Goal: Information Seeking & Learning: Learn about a topic

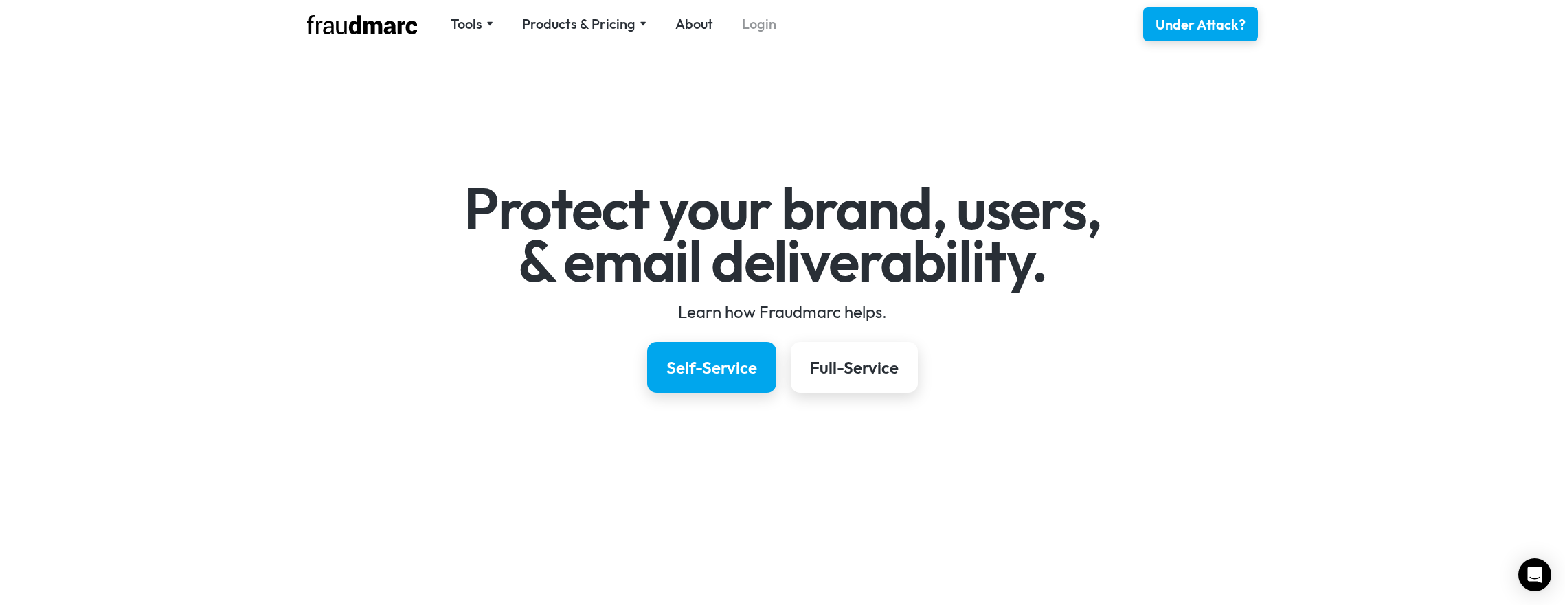
click at [761, 19] on link "Login" at bounding box center [759, 23] width 34 height 19
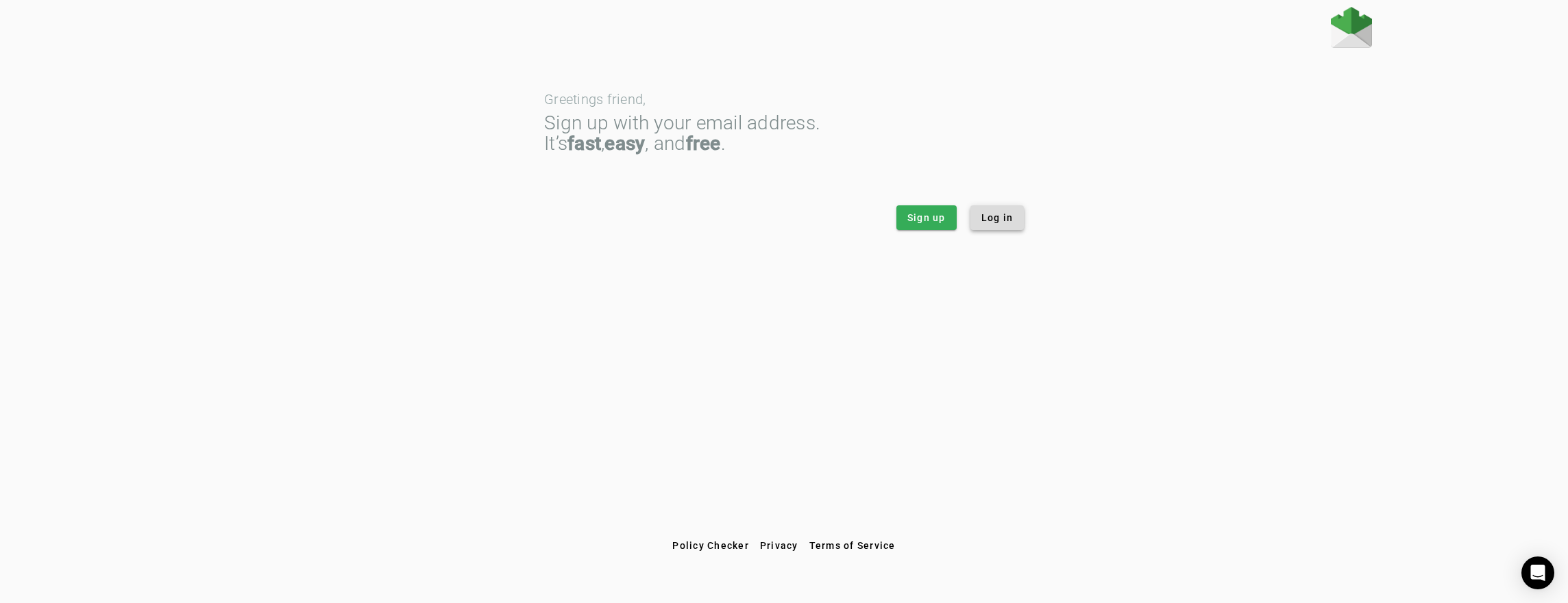
click at [993, 213] on span "Log in" at bounding box center [997, 218] width 32 height 14
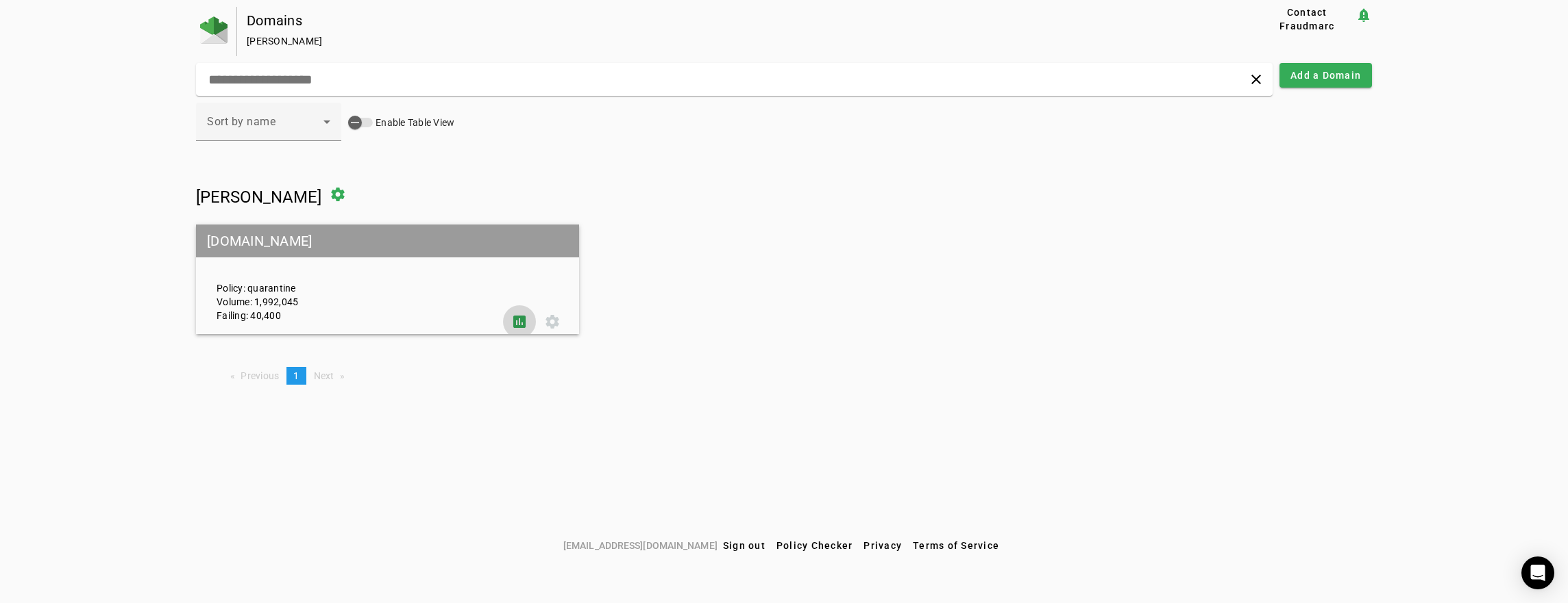
click at [521, 319] on span at bounding box center [519, 321] width 33 height 33
click at [525, 324] on span at bounding box center [519, 321] width 33 height 33
click at [525, 323] on span at bounding box center [519, 321] width 33 height 33
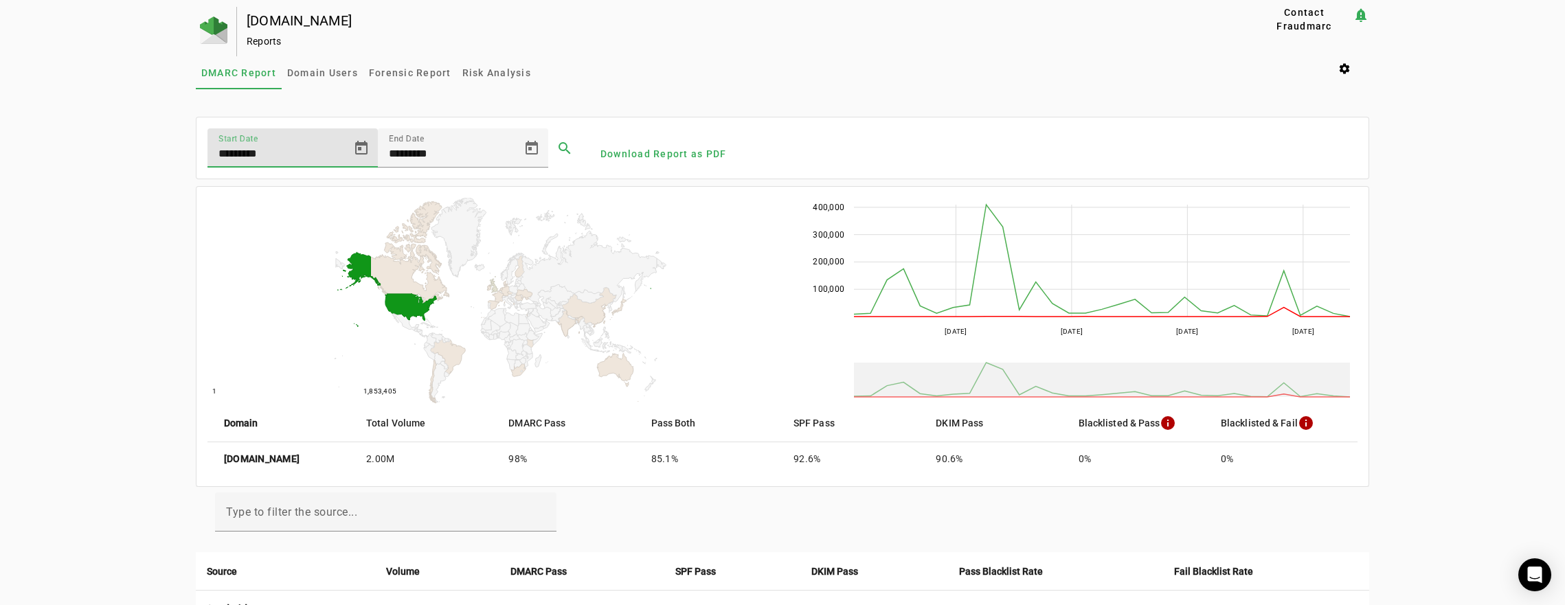
click at [251, 152] on input "*********" at bounding box center [281, 154] width 124 height 16
click at [353, 146] on span "Open calendar" at bounding box center [361, 148] width 33 height 33
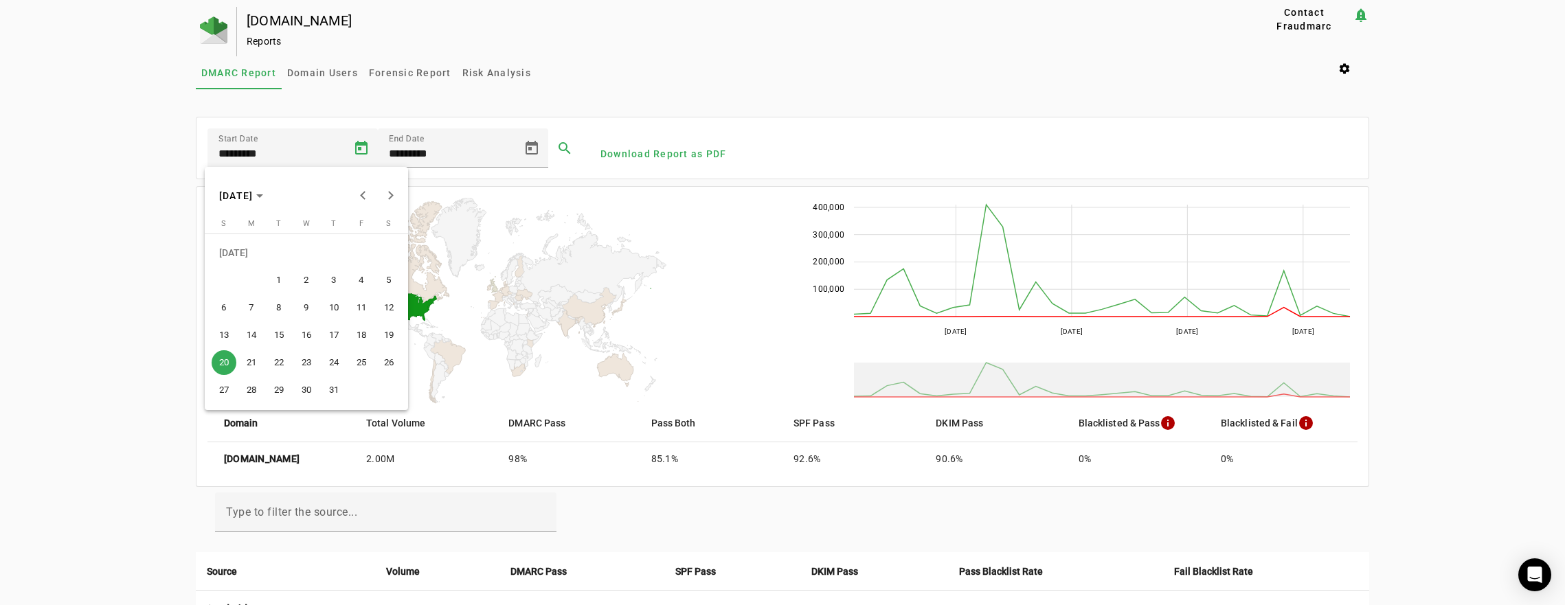
click at [277, 274] on span "1" at bounding box center [279, 280] width 25 height 25
type input "********"
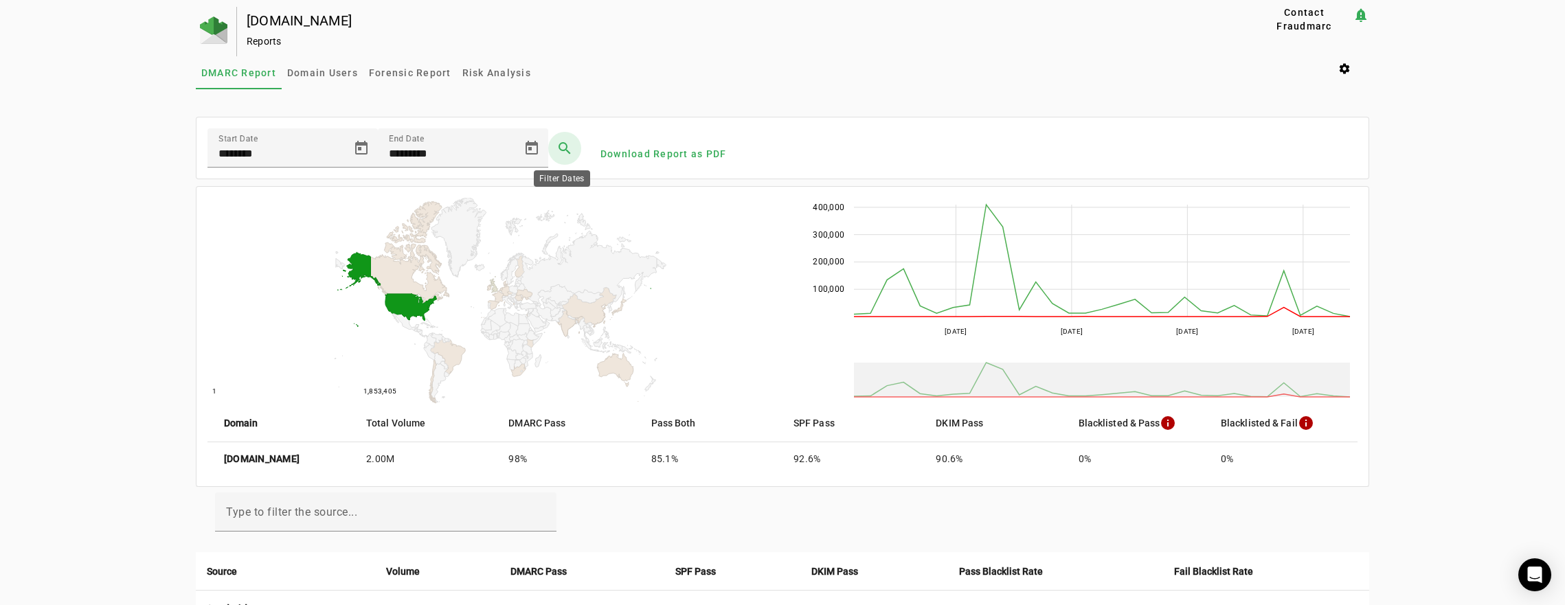
click at [562, 148] on span at bounding box center [564, 148] width 33 height 33
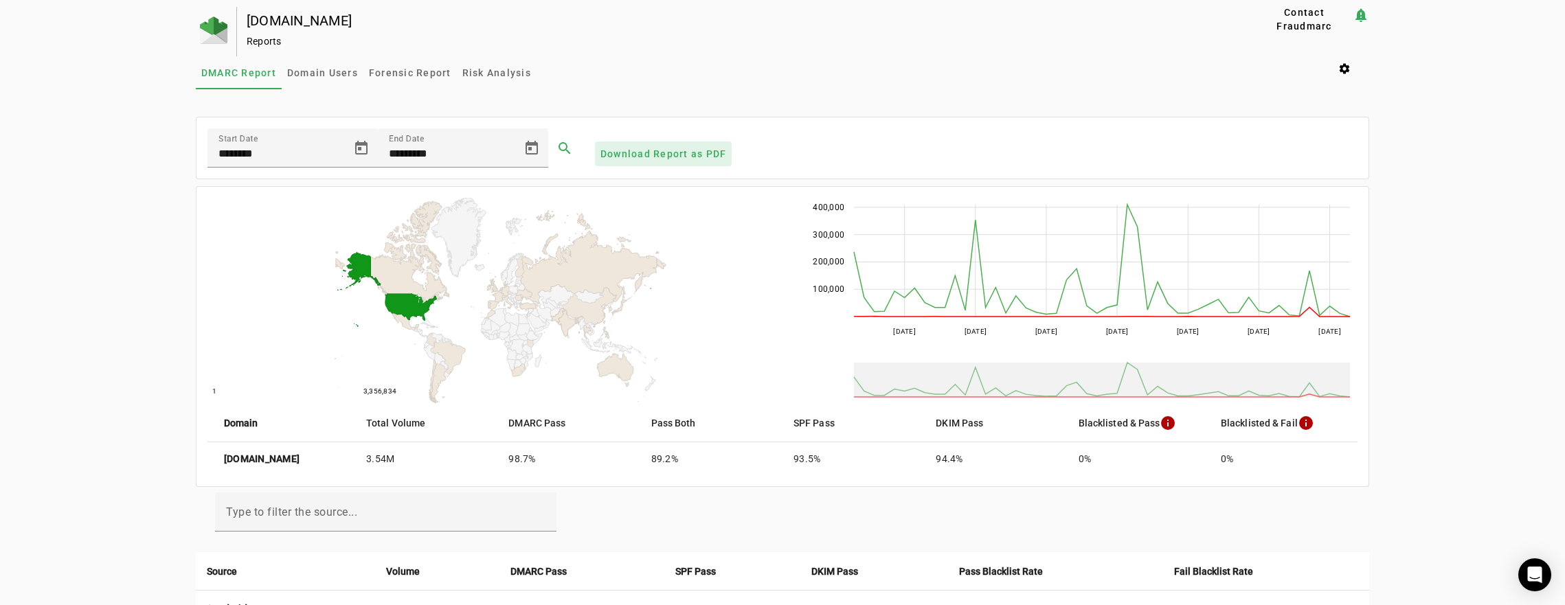
click at [626, 148] on span "Download Report as PDF" at bounding box center [664, 154] width 126 height 14
click at [414, 79] on span "Forensic Report" at bounding box center [410, 72] width 82 height 33
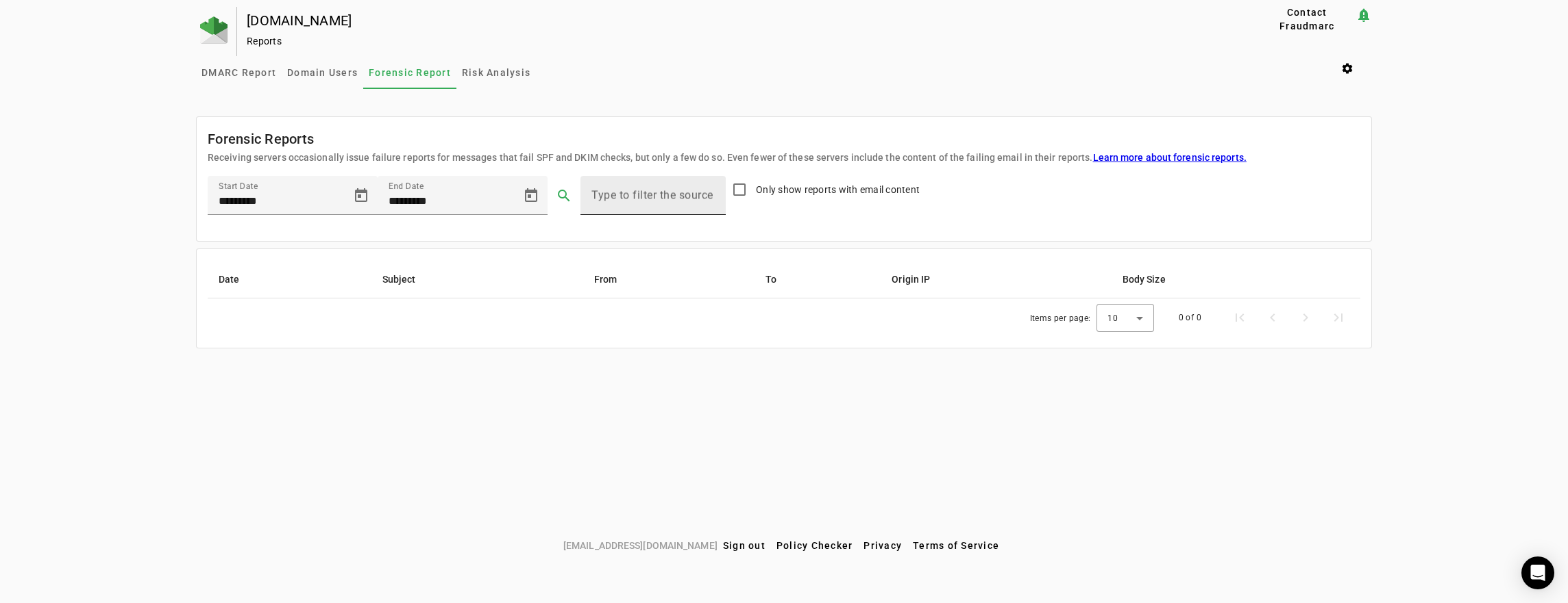
click at [633, 191] on mat-label "Type to filter the source" at bounding box center [652, 195] width 122 height 13
click at [633, 193] on input "Type to filter the source" at bounding box center [653, 201] width 124 height 16
click at [854, 209] on div "Only show reports with email content" at bounding box center [823, 203] width 194 height 54
click at [356, 203] on span "Open calendar" at bounding box center [361, 195] width 33 height 33
click at [365, 240] on button "Previous month" at bounding box center [365, 242] width 27 height 27
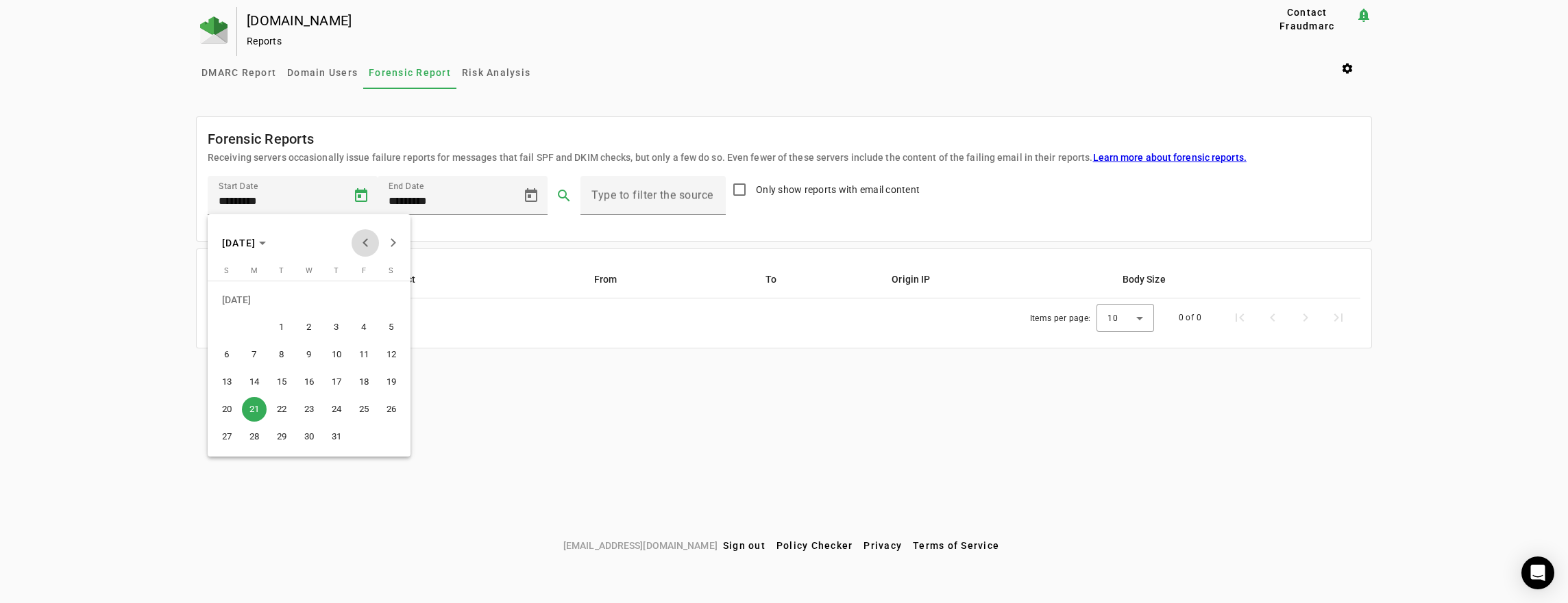
click at [365, 240] on button "Previous month" at bounding box center [365, 242] width 27 height 27
click at [284, 328] on span "1" at bounding box center [281, 327] width 25 height 25
type input "********"
click at [561, 191] on span at bounding box center [564, 195] width 33 height 33
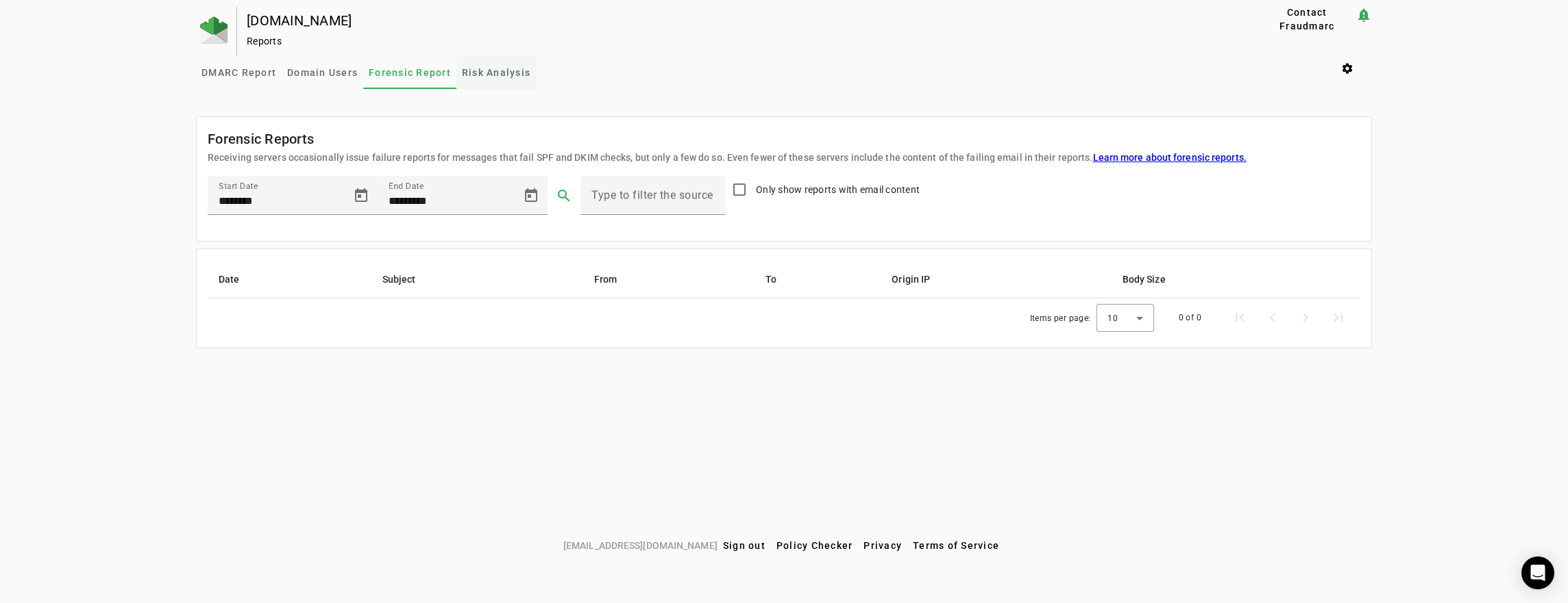
click at [514, 73] on span "Risk Analysis" at bounding box center [496, 73] width 69 height 10
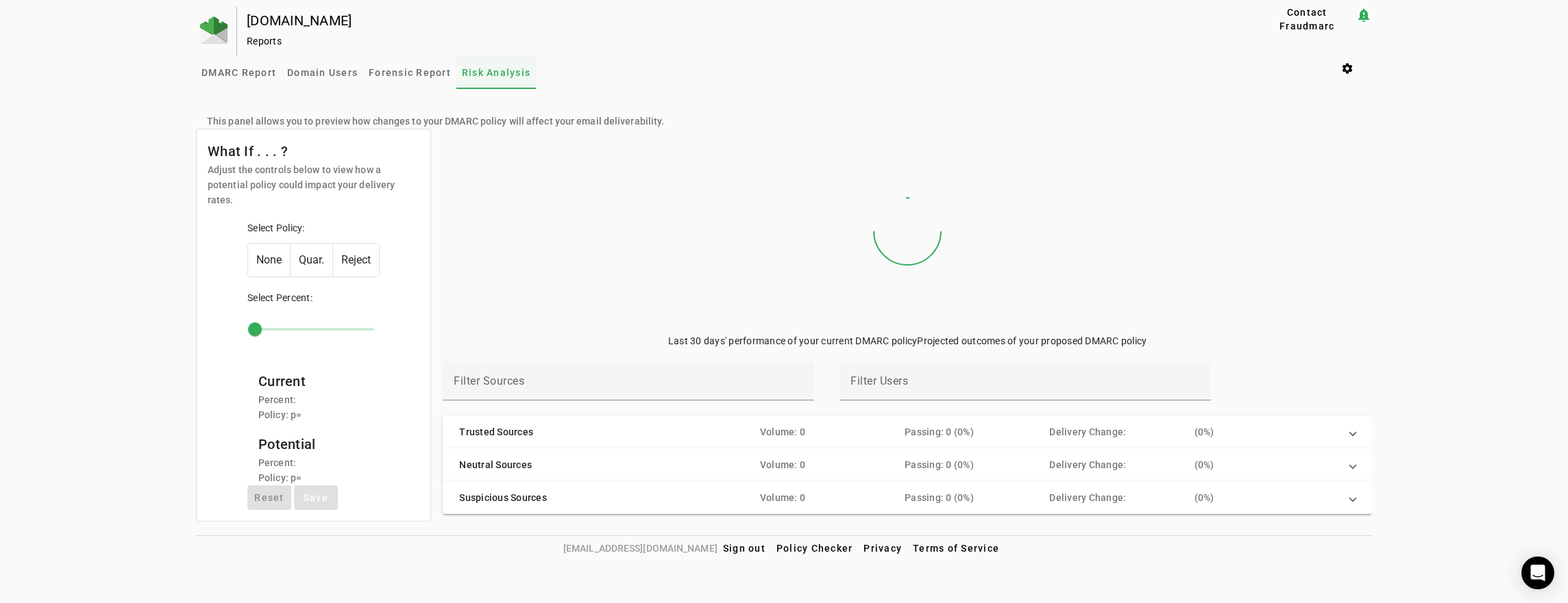
type input "***"
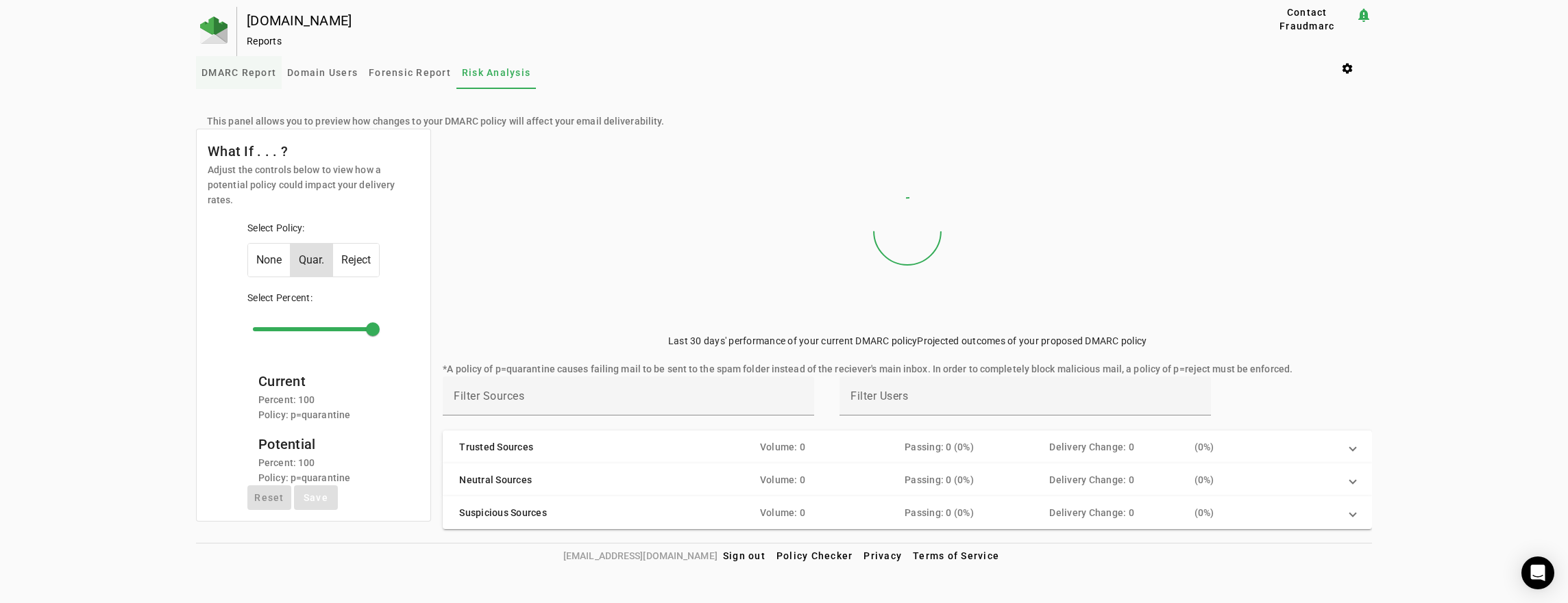
click at [254, 75] on span "DMARC Report" at bounding box center [238, 73] width 75 height 10
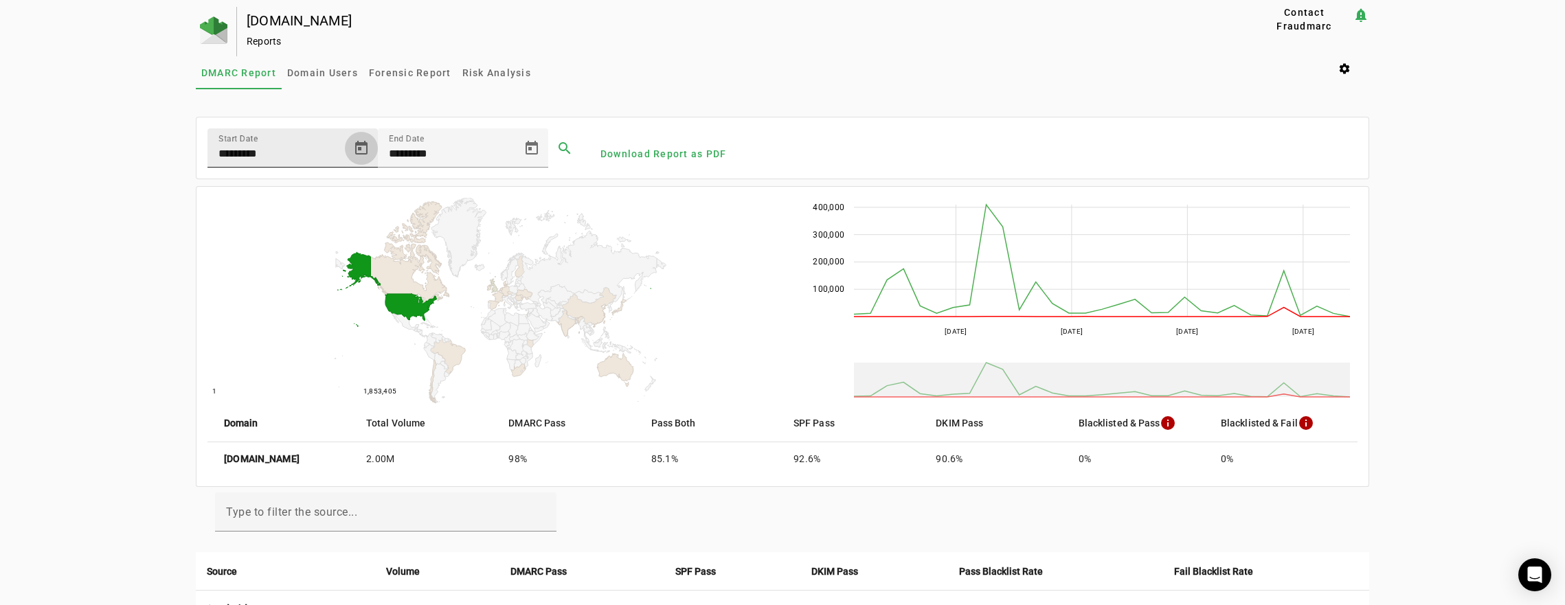
click at [347, 144] on span "Open calendar" at bounding box center [361, 148] width 33 height 33
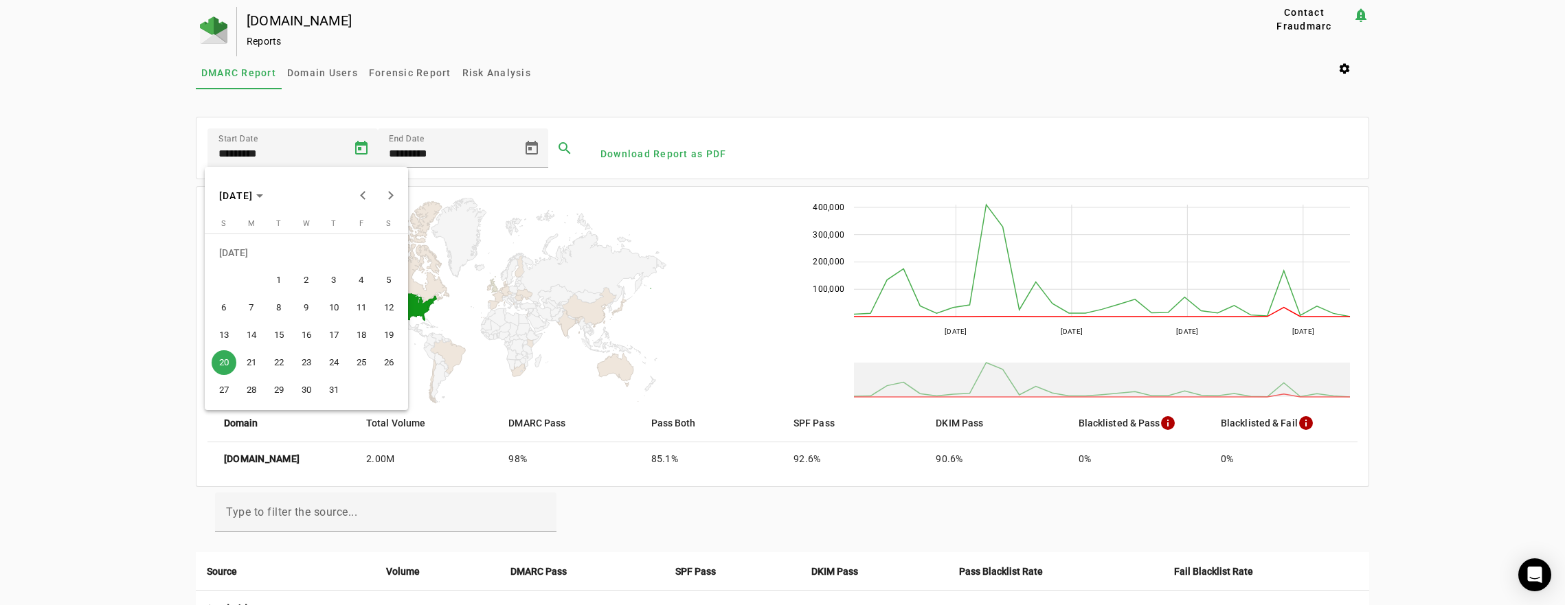
click at [282, 280] on span "1" at bounding box center [279, 280] width 25 height 25
type input "********"
click at [96, 315] on div "stu.edu Reports Contact Fraudmarc notification_important Reports DMARC Report D…" at bounding box center [782, 586] width 1565 height 1159
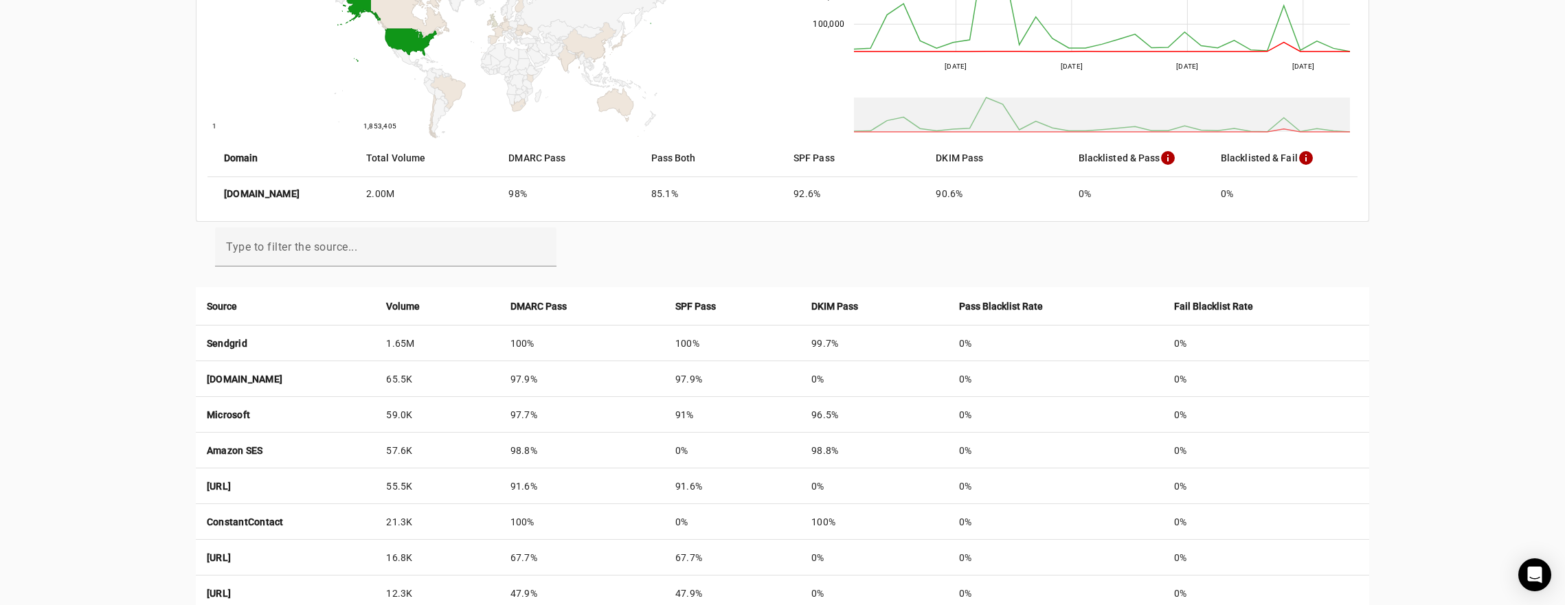
scroll to position [133, 0]
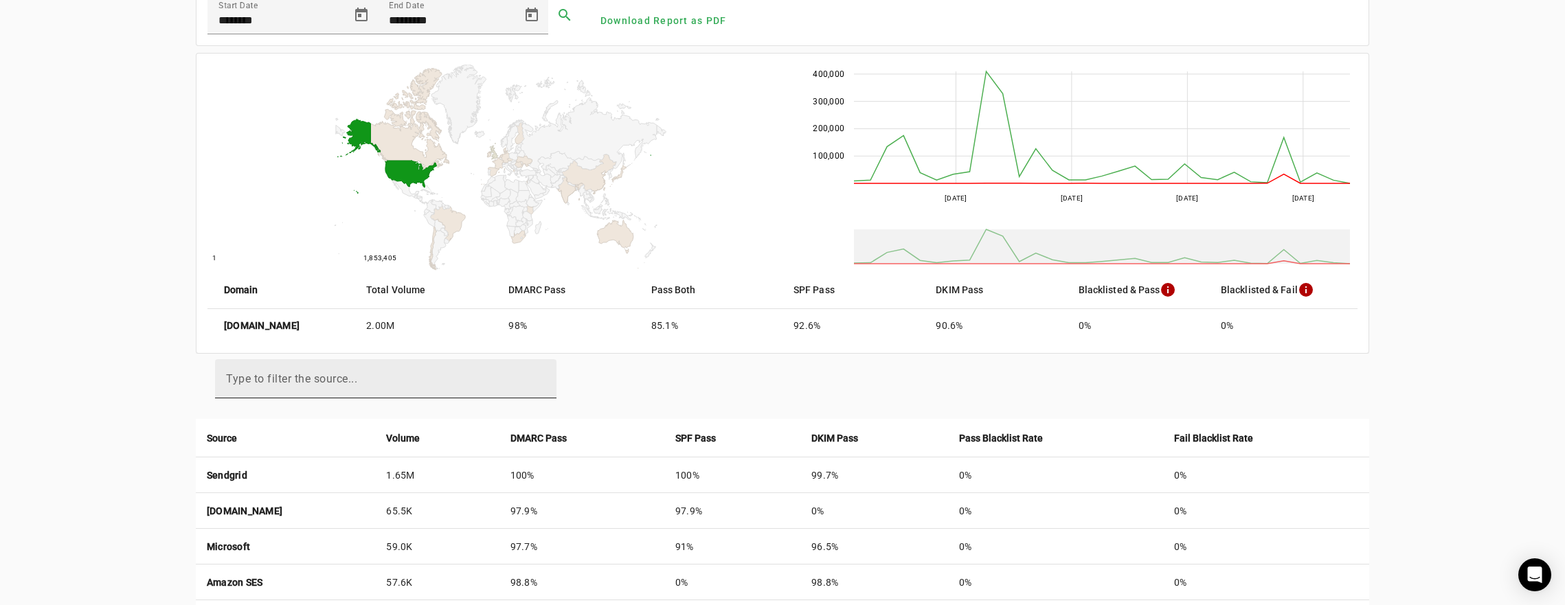
click at [333, 378] on mat-label "Type to filter the source..." at bounding box center [291, 378] width 131 height 13
click at [333, 378] on input "Type to filter the source..." at bounding box center [386, 385] width 320 height 16
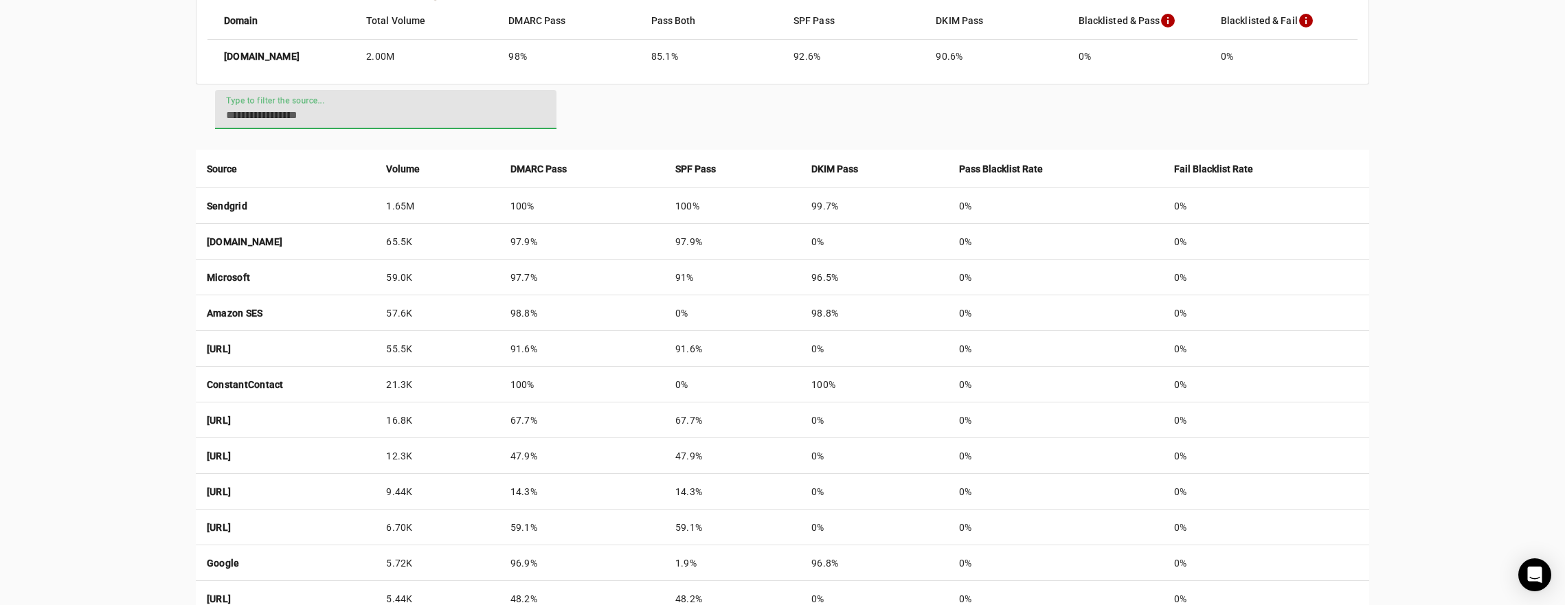
scroll to position [412, 0]
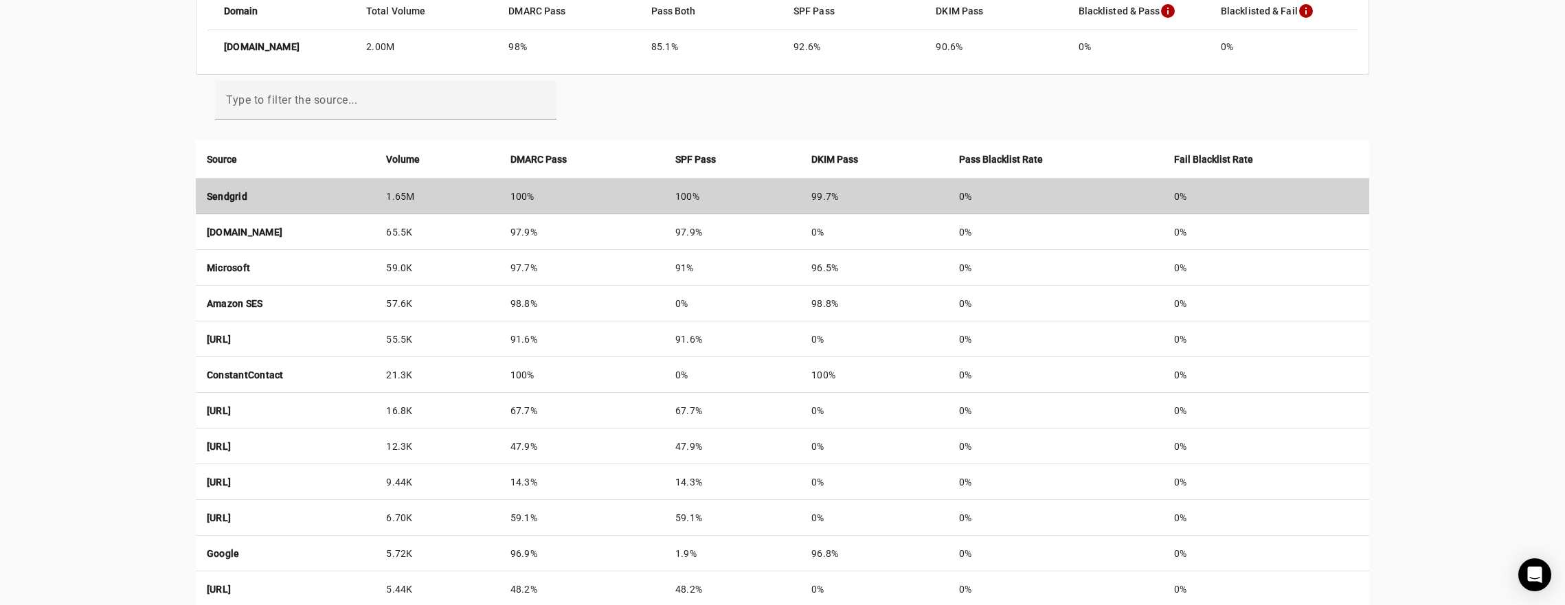
click at [225, 191] on strong "Sendgrid" at bounding box center [227, 196] width 41 height 11
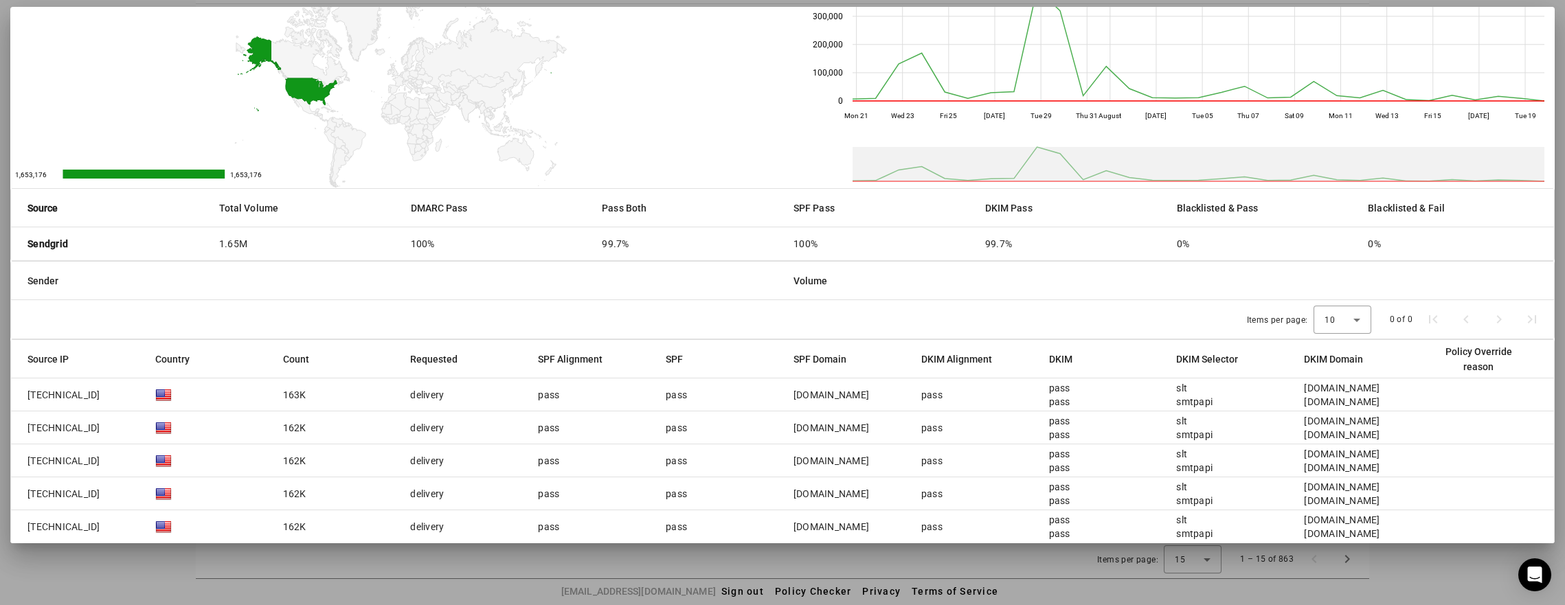
scroll to position [112, 0]
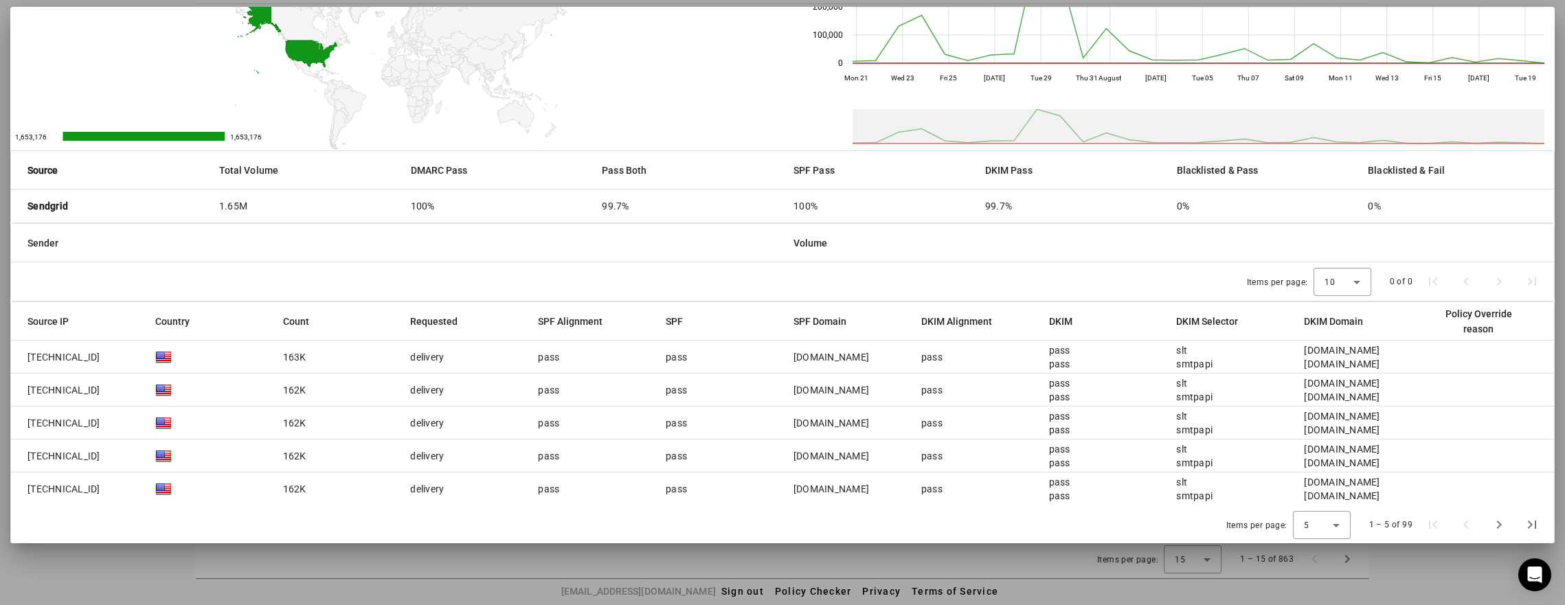
drag, startPoint x: 792, startPoint y: 356, endPoint x: 869, endPoint y: 355, distance: 77.0
click at [869, 355] on mat-cell "slate-mx.stu.edu" at bounding box center [847, 357] width 128 height 33
copy div "slate-mx.stu.edu"
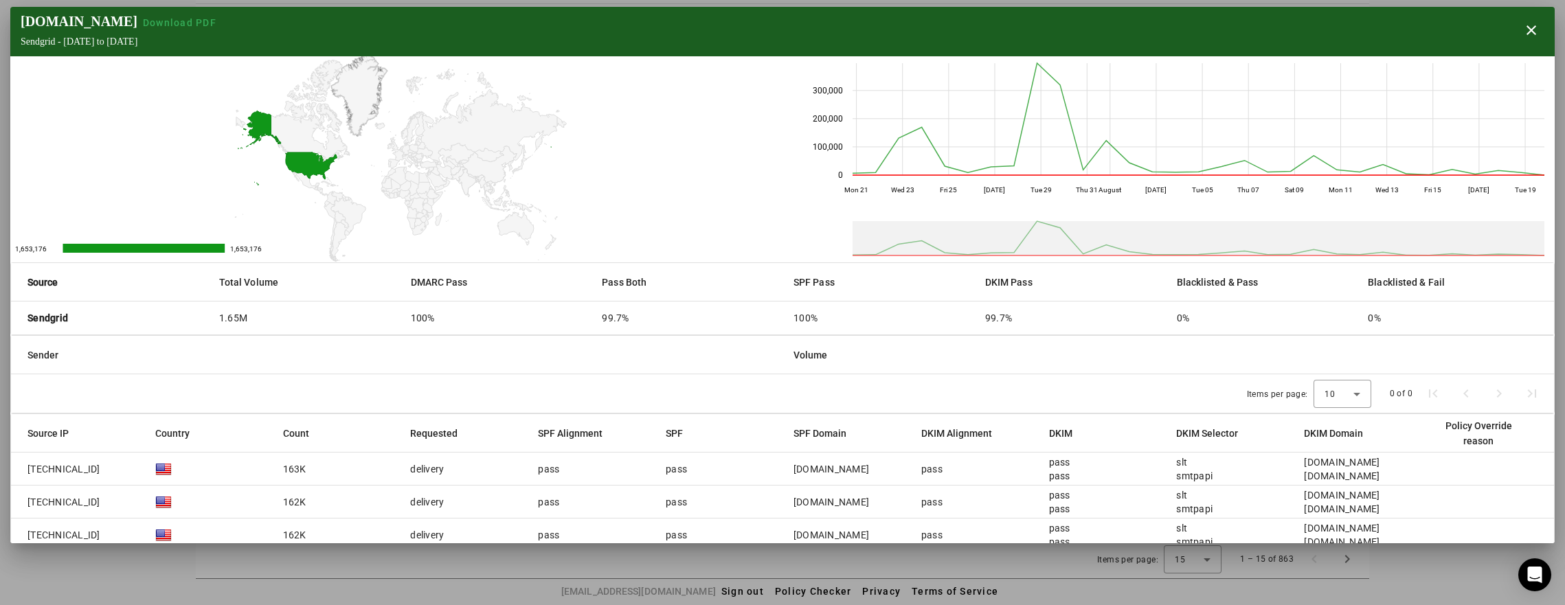
click at [373, 109] on icon "A chart." at bounding box center [359, 95] width 55 height 79
click at [143, 21] on span "Download PDF" at bounding box center [180, 22] width 74 height 11
click at [780, 55] on div "stu.edu Download PDF Sendgrid - Sun Jul 20 2025 to Tue Aug 19 2025 close" at bounding box center [782, 31] width 1545 height 49
click at [1526, 28] on span "button" at bounding box center [1531, 30] width 33 height 33
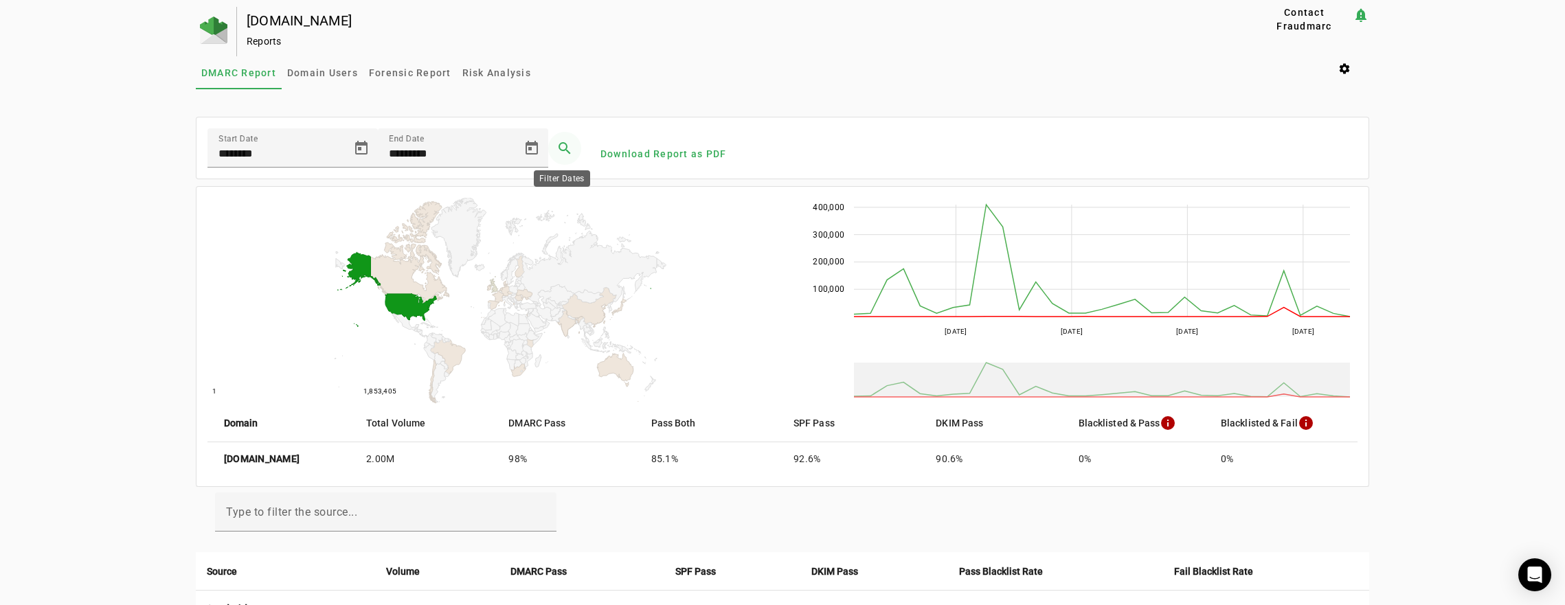
click at [556, 144] on span at bounding box center [564, 148] width 33 height 33
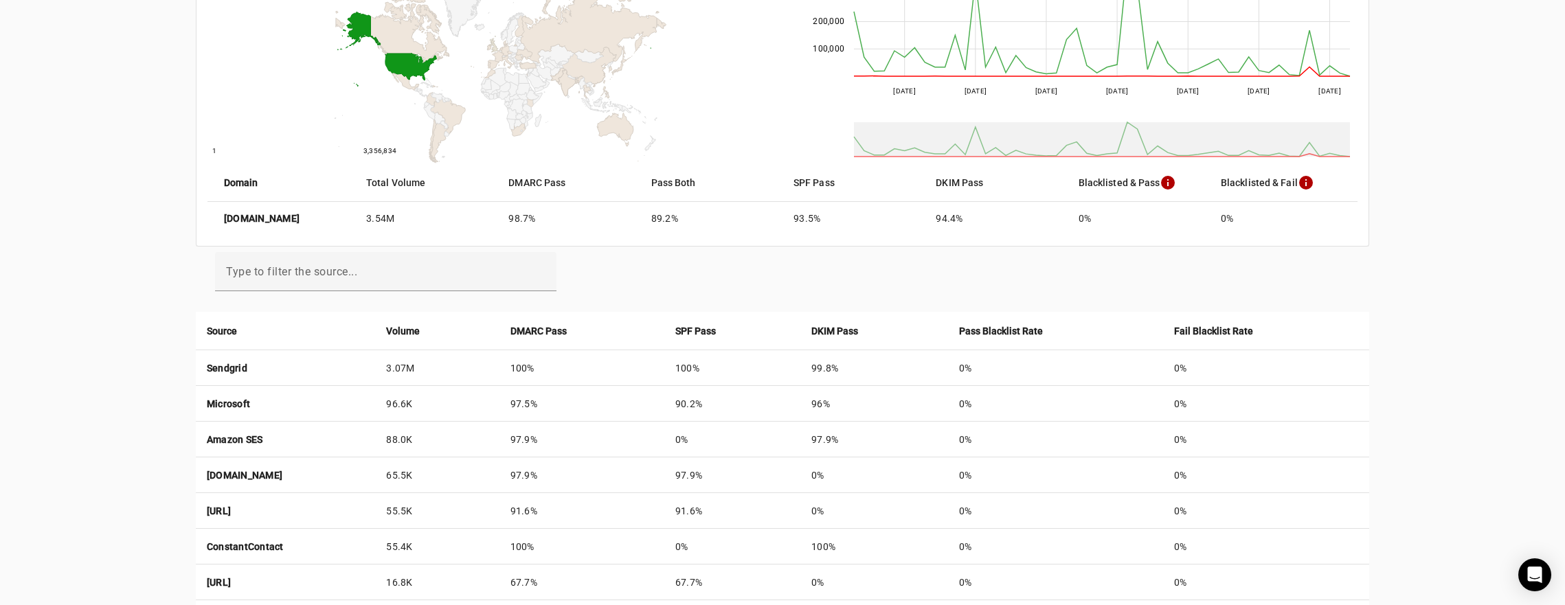
scroll to position [330, 0]
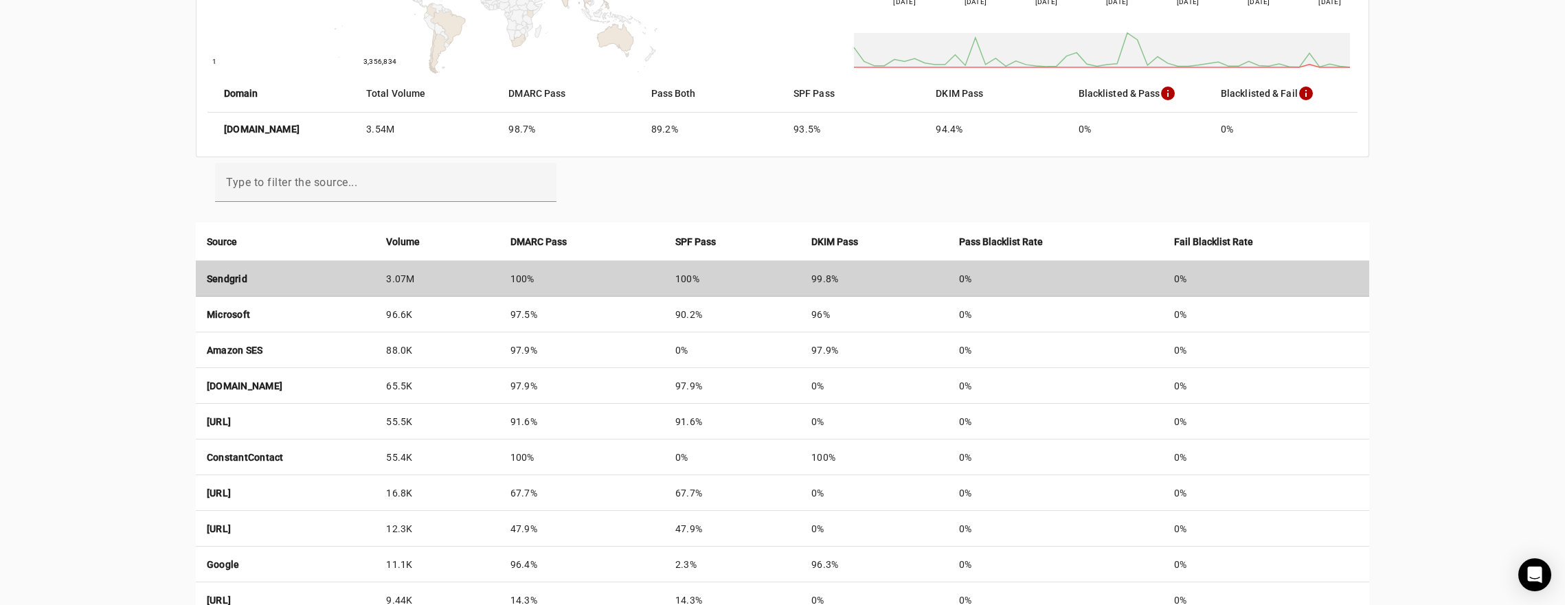
click at [235, 282] on strong "Sendgrid" at bounding box center [227, 279] width 41 height 11
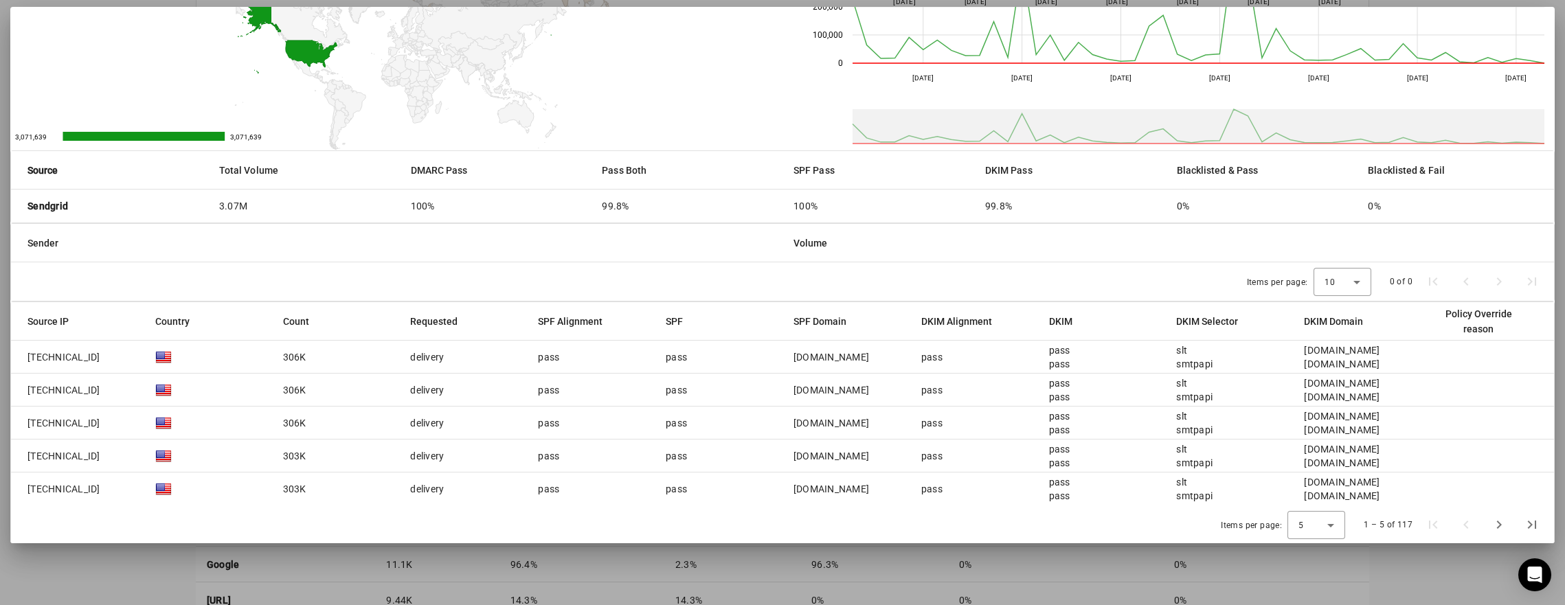
scroll to position [0, 0]
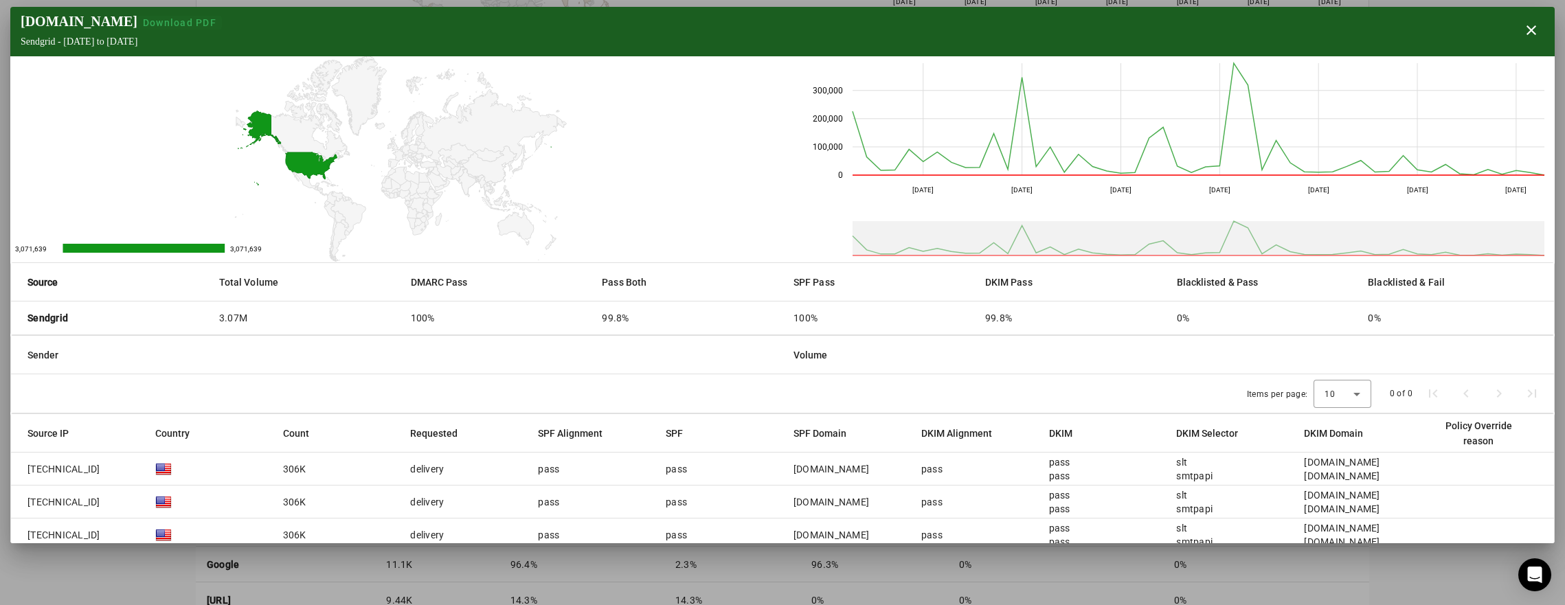
click at [143, 21] on span "Download PDF" at bounding box center [180, 22] width 74 height 11
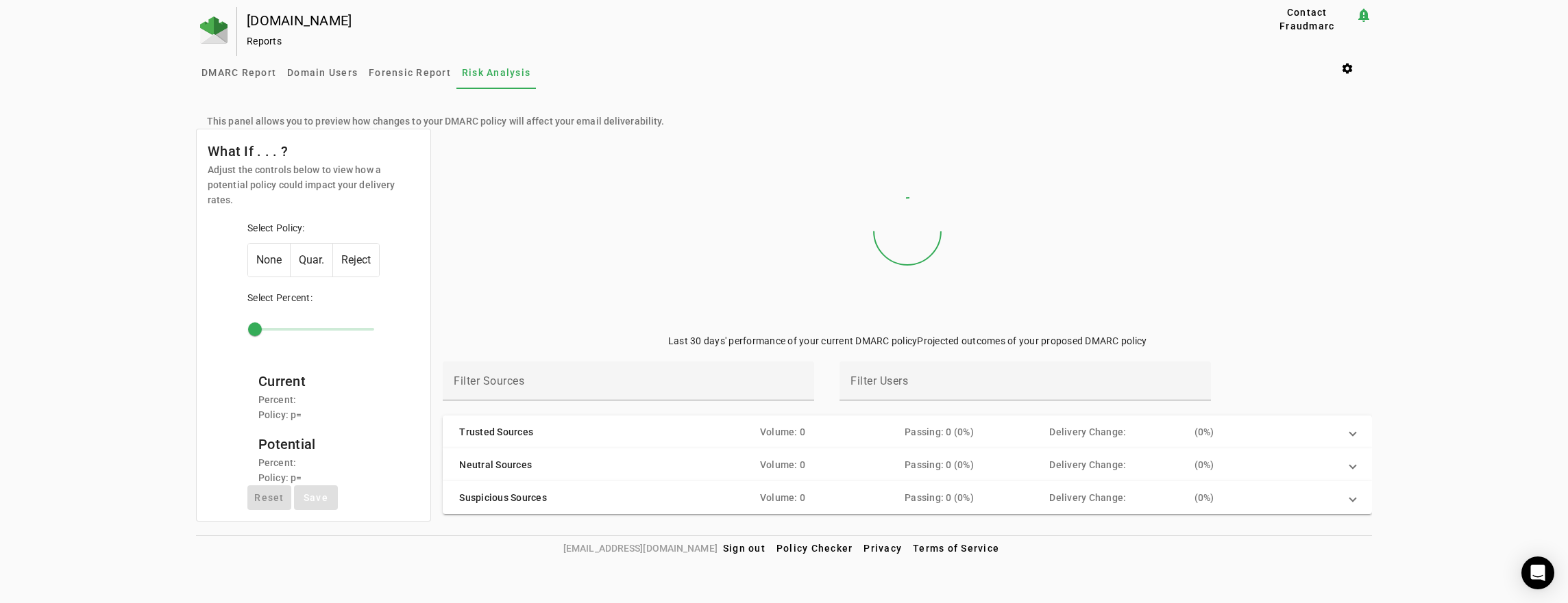
type input "***"
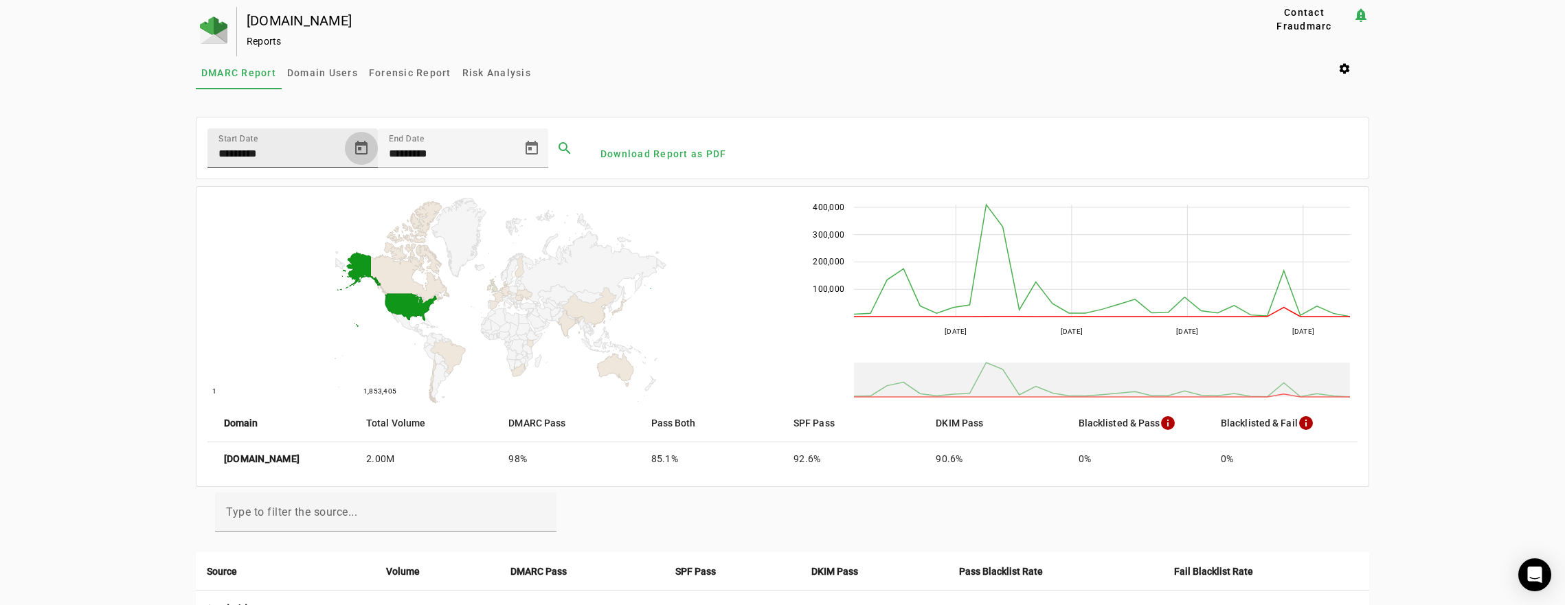
click at [361, 148] on span "Open calendar" at bounding box center [361, 148] width 33 height 33
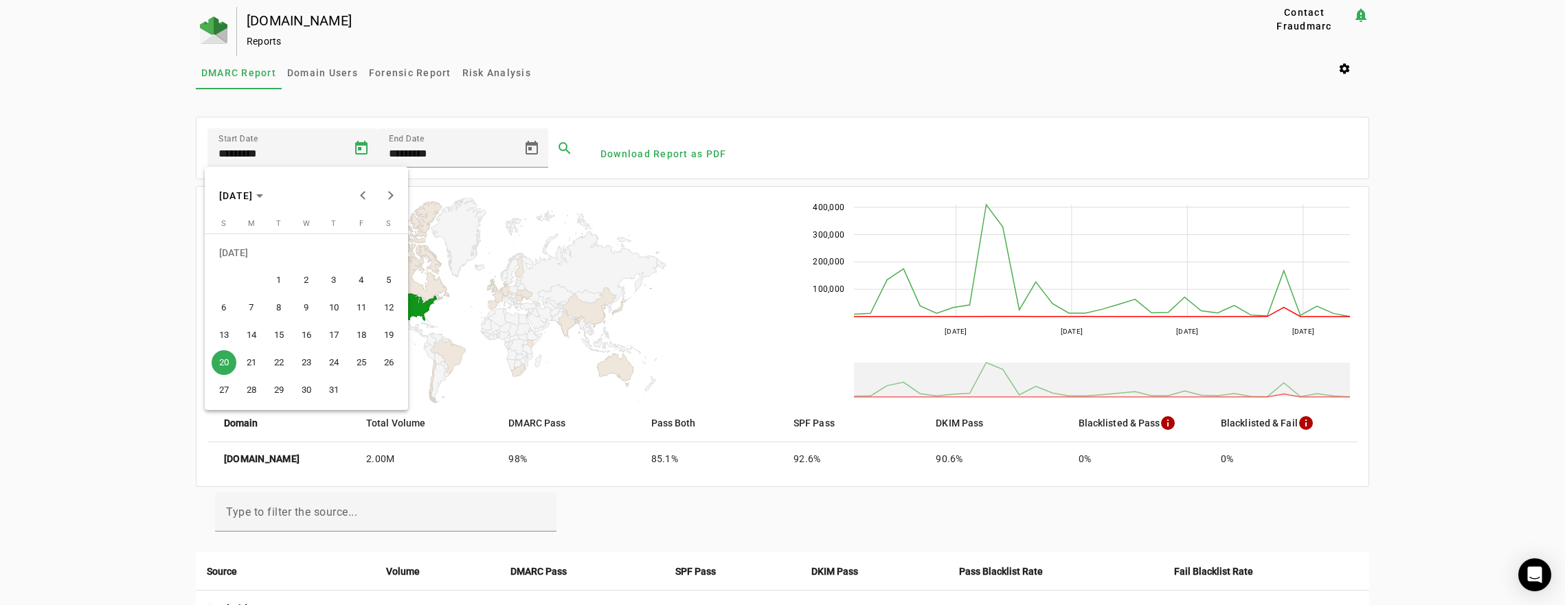
click at [280, 285] on span "1" at bounding box center [279, 280] width 25 height 25
type input "********"
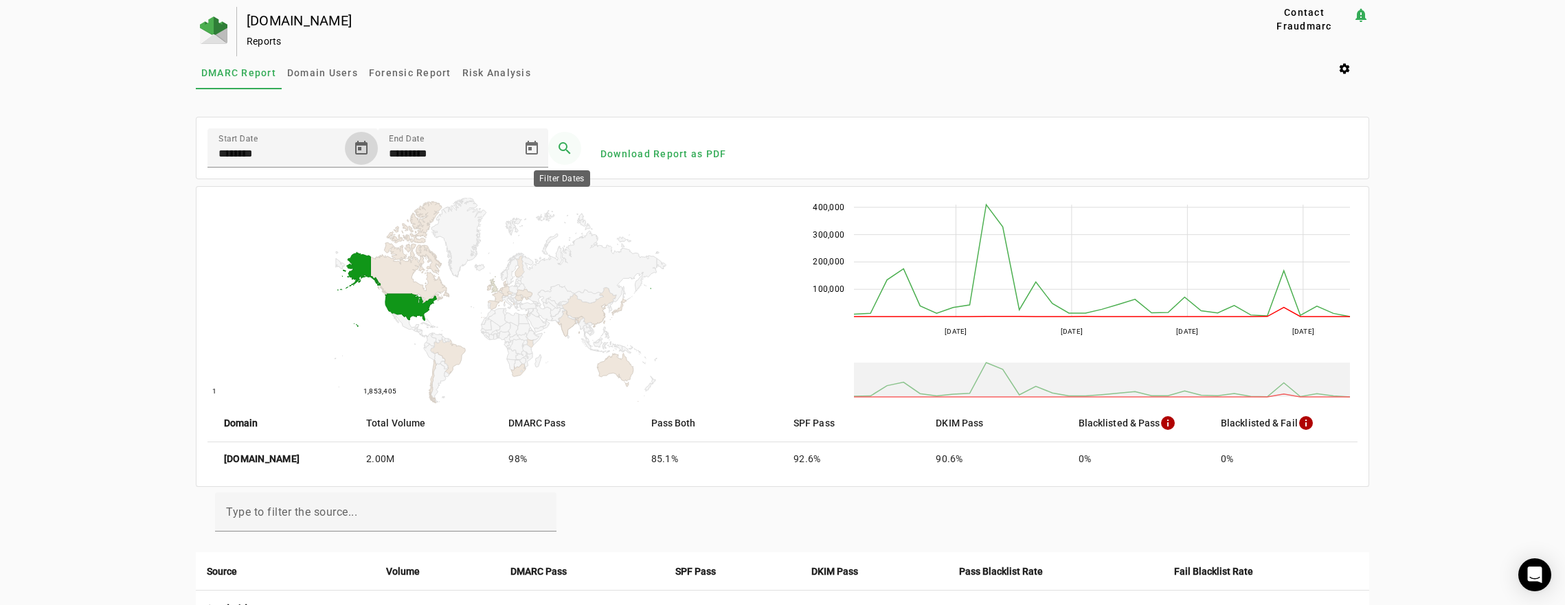
click at [566, 148] on span at bounding box center [564, 148] width 33 height 33
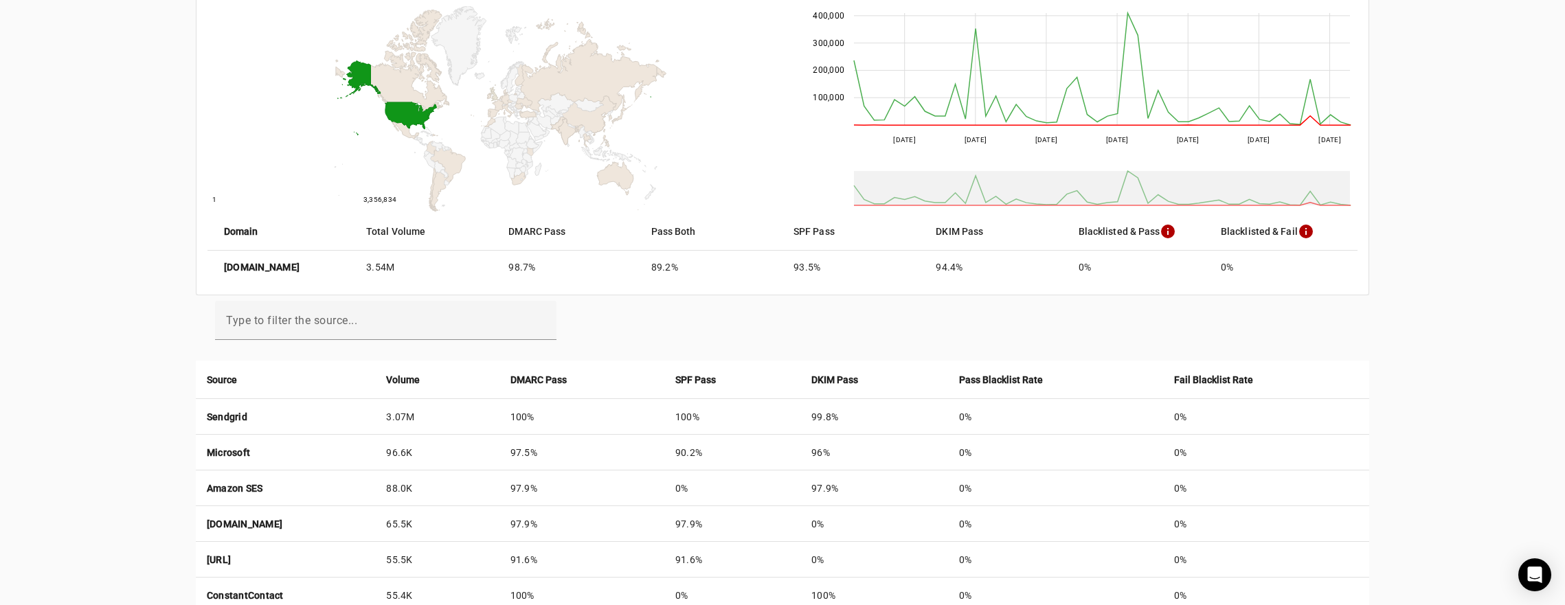
scroll to position [192, 0]
click at [370, 314] on div "Type to filter the source..." at bounding box center [386, 319] width 320 height 39
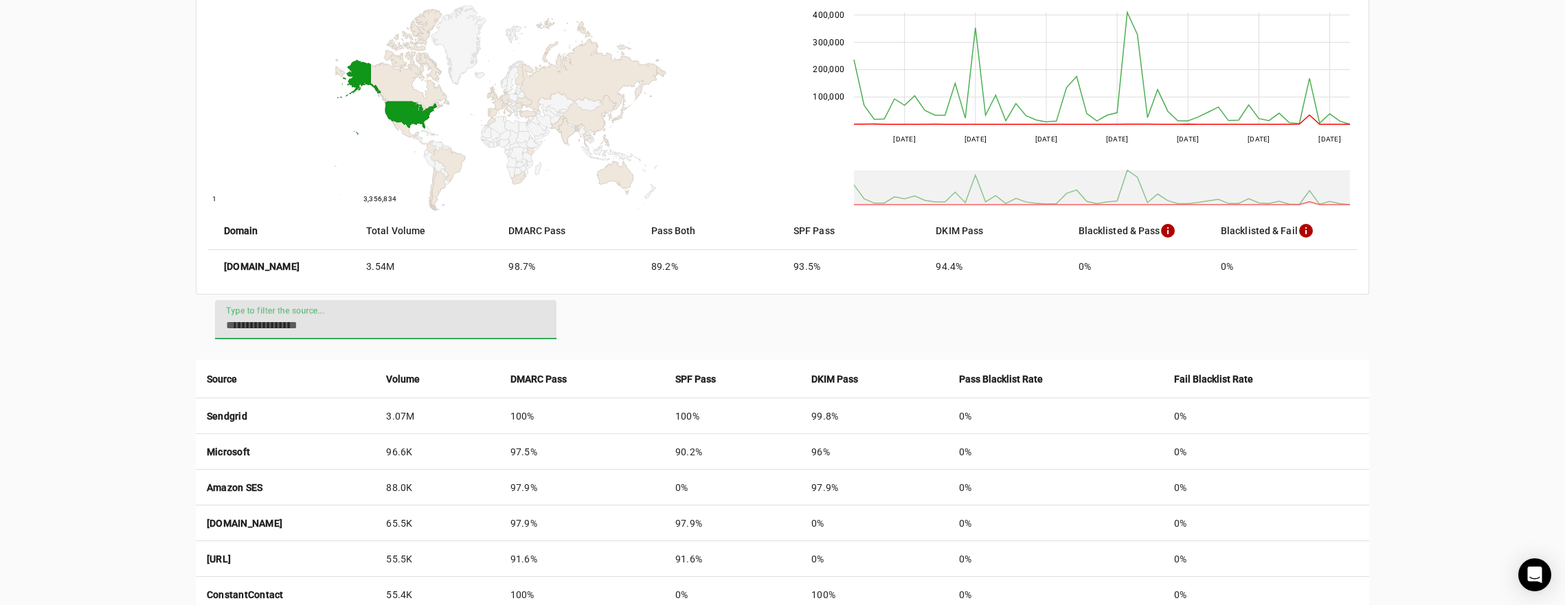
click at [364, 319] on input "Type to filter the source..." at bounding box center [386, 325] width 320 height 16
paste input "**********"
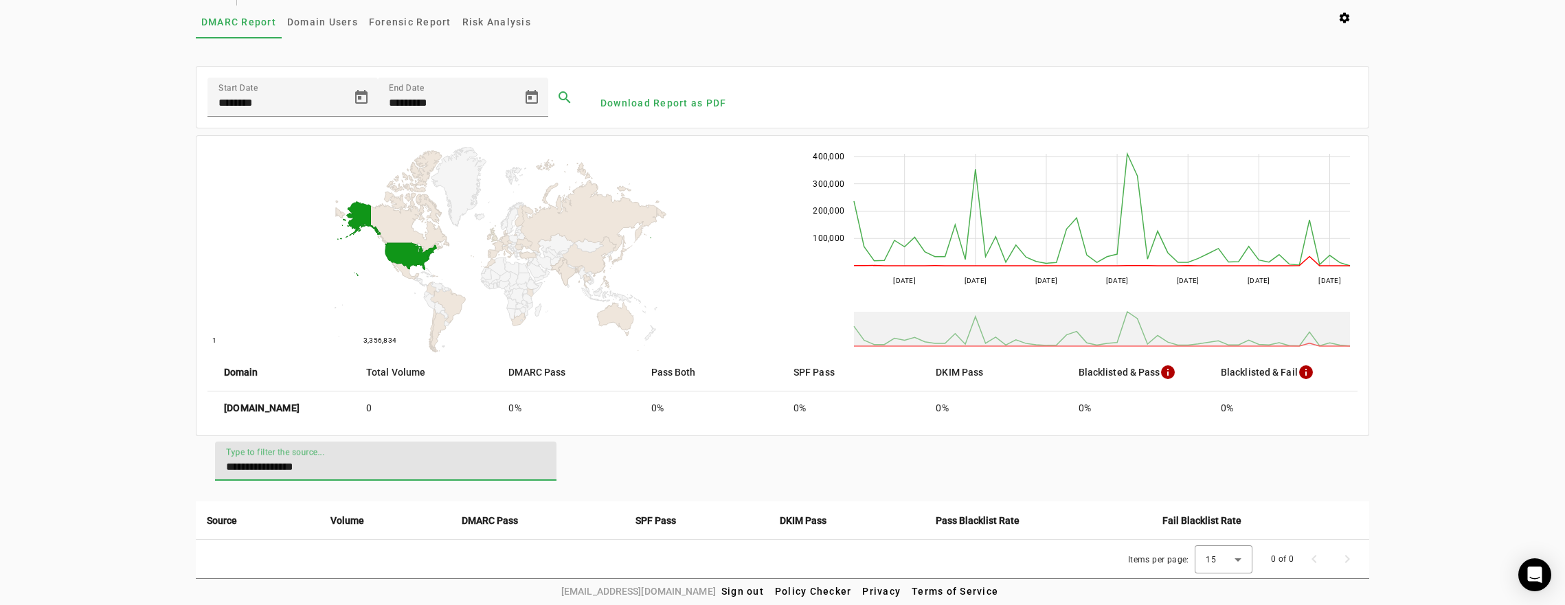
drag, startPoint x: 251, startPoint y: 466, endPoint x: 412, endPoint y: 473, distance: 161.7
click at [412, 474] on div "**********" at bounding box center [386, 461] width 320 height 39
type input "*****"
drag, startPoint x: 278, startPoint y: 467, endPoint x: 184, endPoint y: 460, distance: 94.4
click at [184, 460] on div "[DOMAIN_NAME] Reports Contact Fraudmarc notification_important Reports DMARC Re…" at bounding box center [782, 267] width 1565 height 623
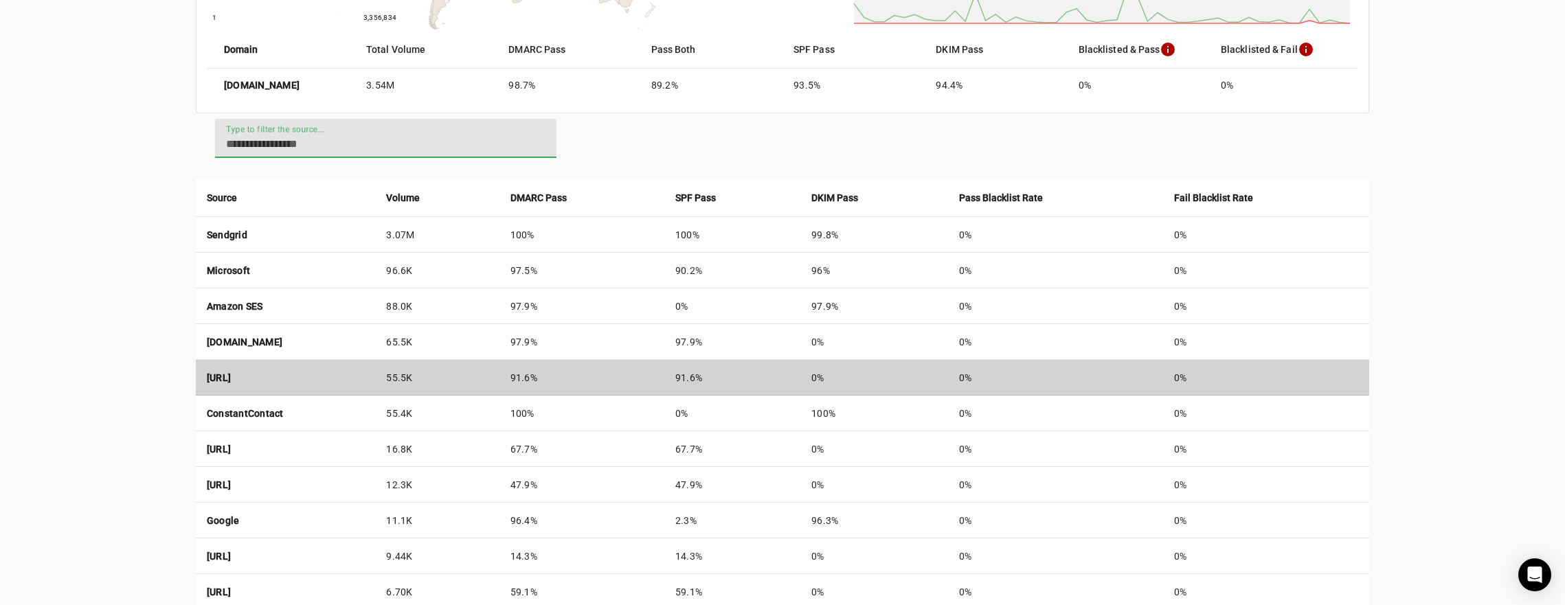
scroll to position [377, 0]
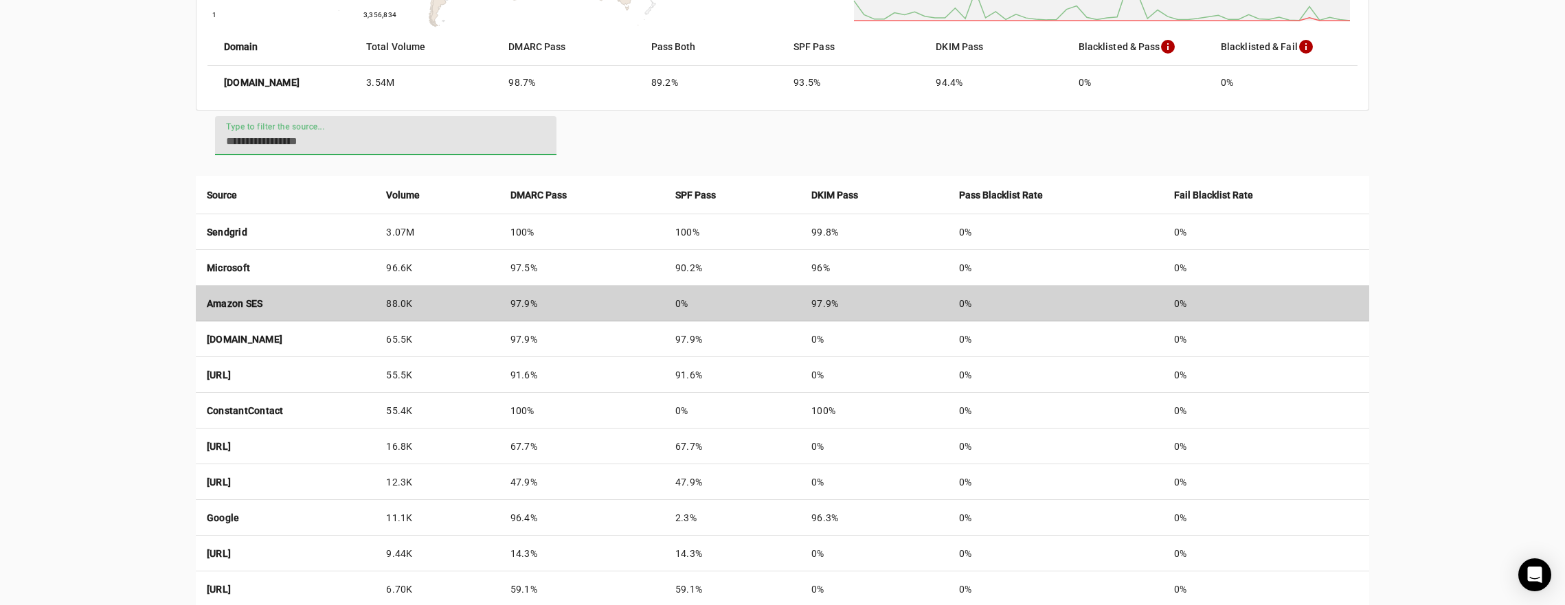
click at [252, 302] on strong "Amazon SES" at bounding box center [235, 303] width 56 height 11
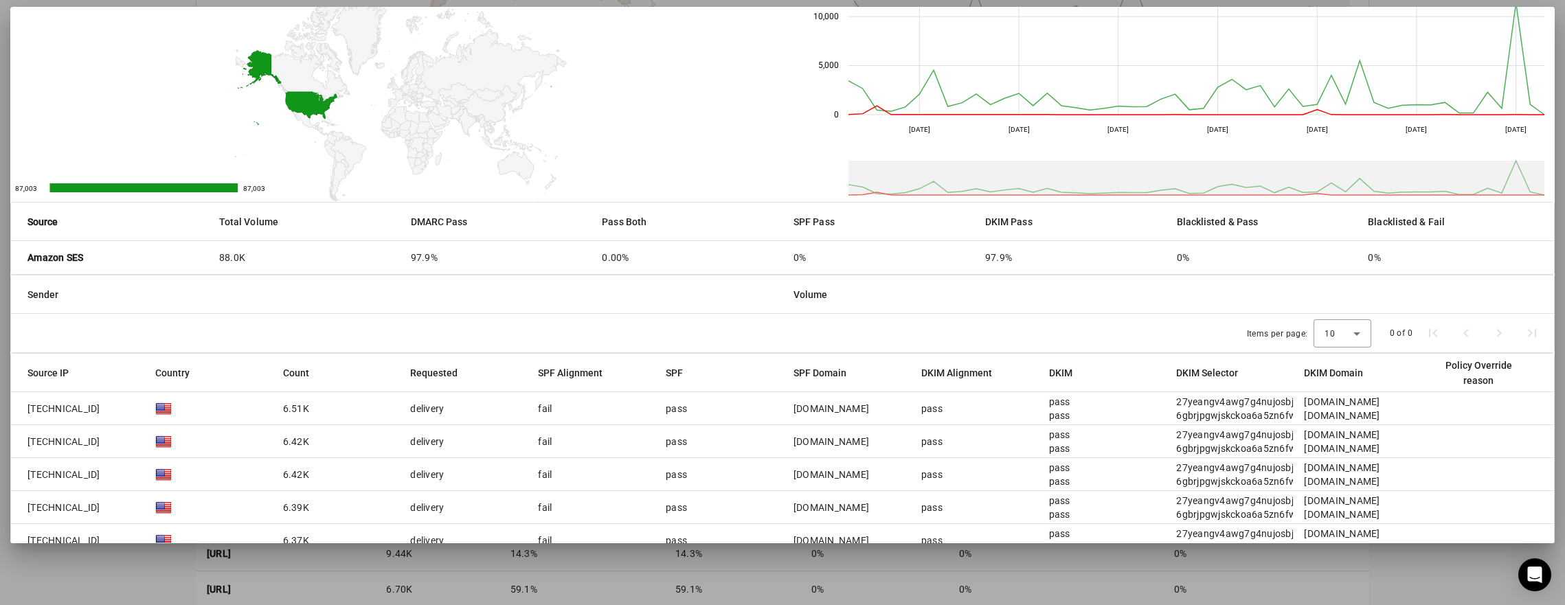
scroll to position [112, 0]
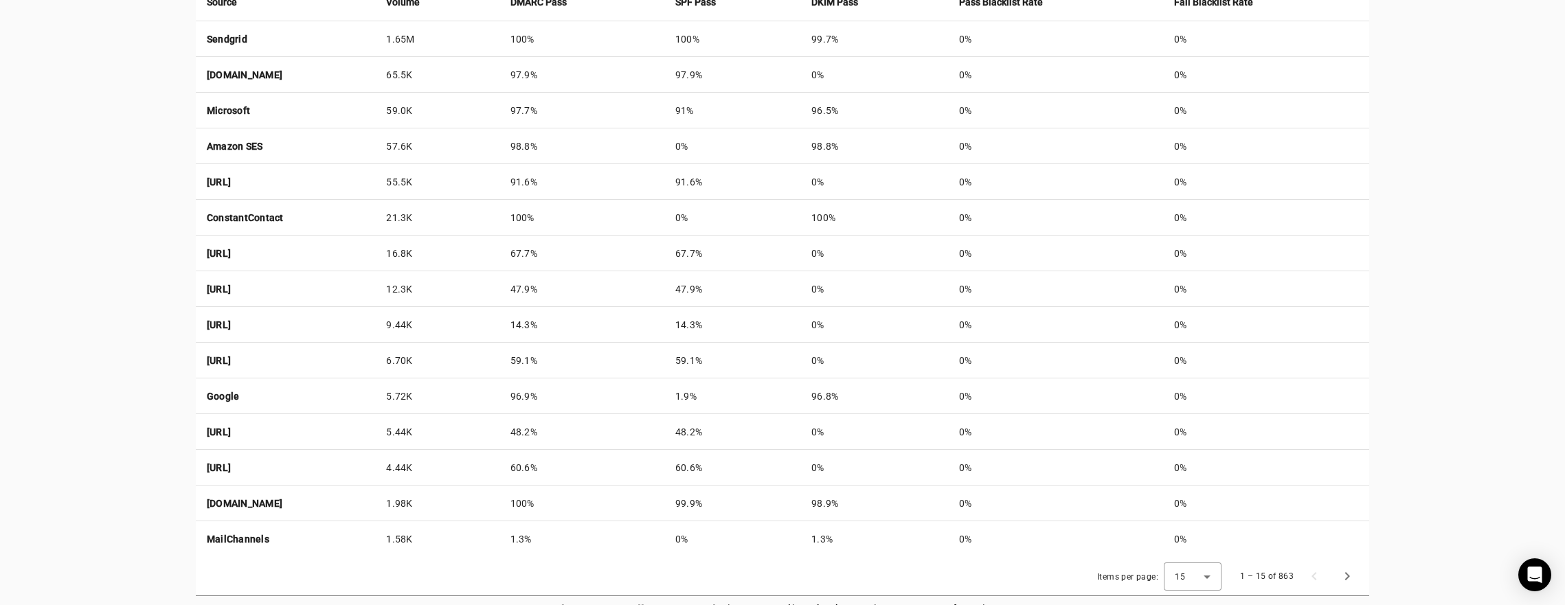
scroll to position [587, 0]
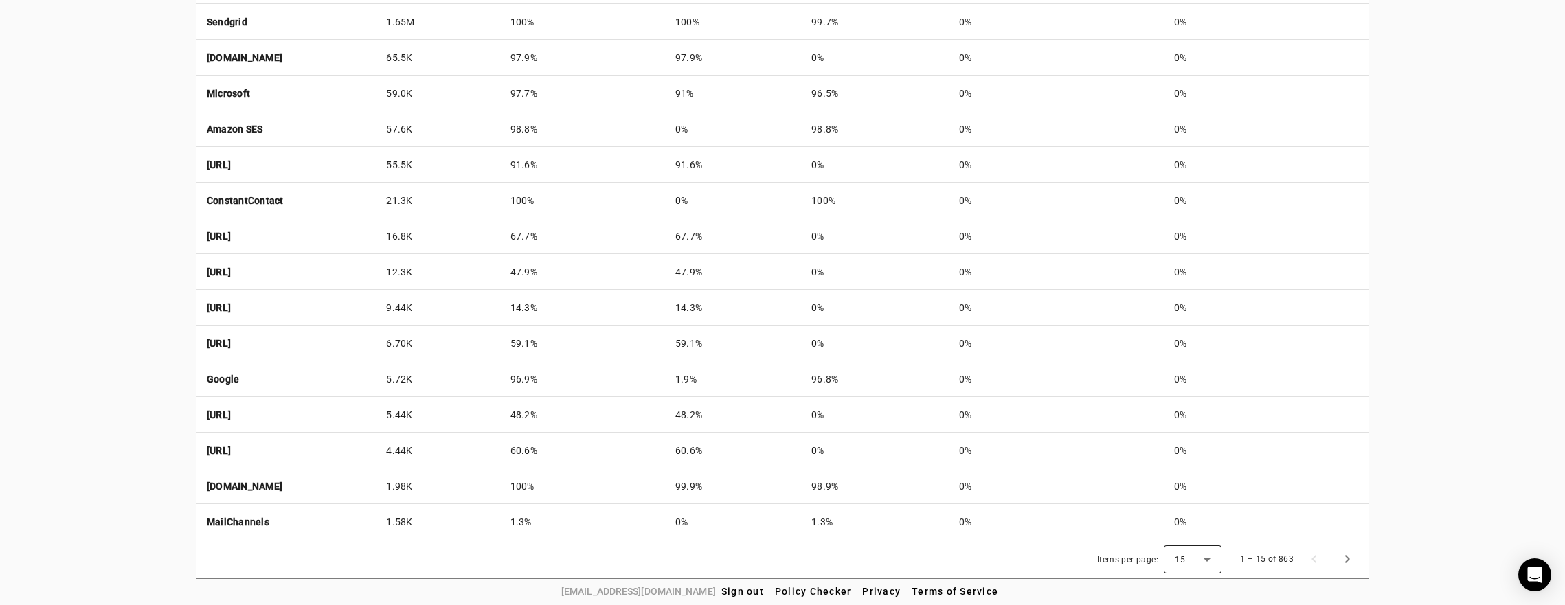
click at [1220, 558] on div "15" at bounding box center [1193, 560] width 58 height 28
click at [1207, 531] on mat-option "50" at bounding box center [1197, 520] width 58 height 33
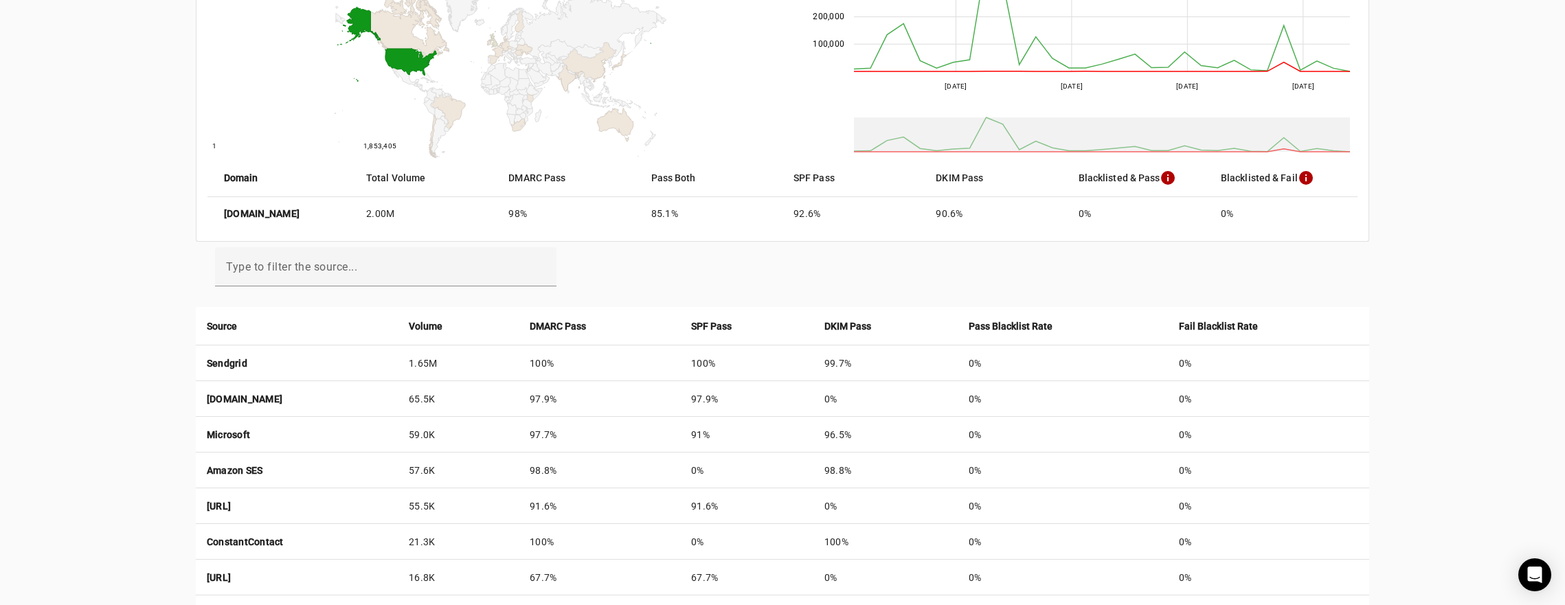
scroll to position [254, 0]
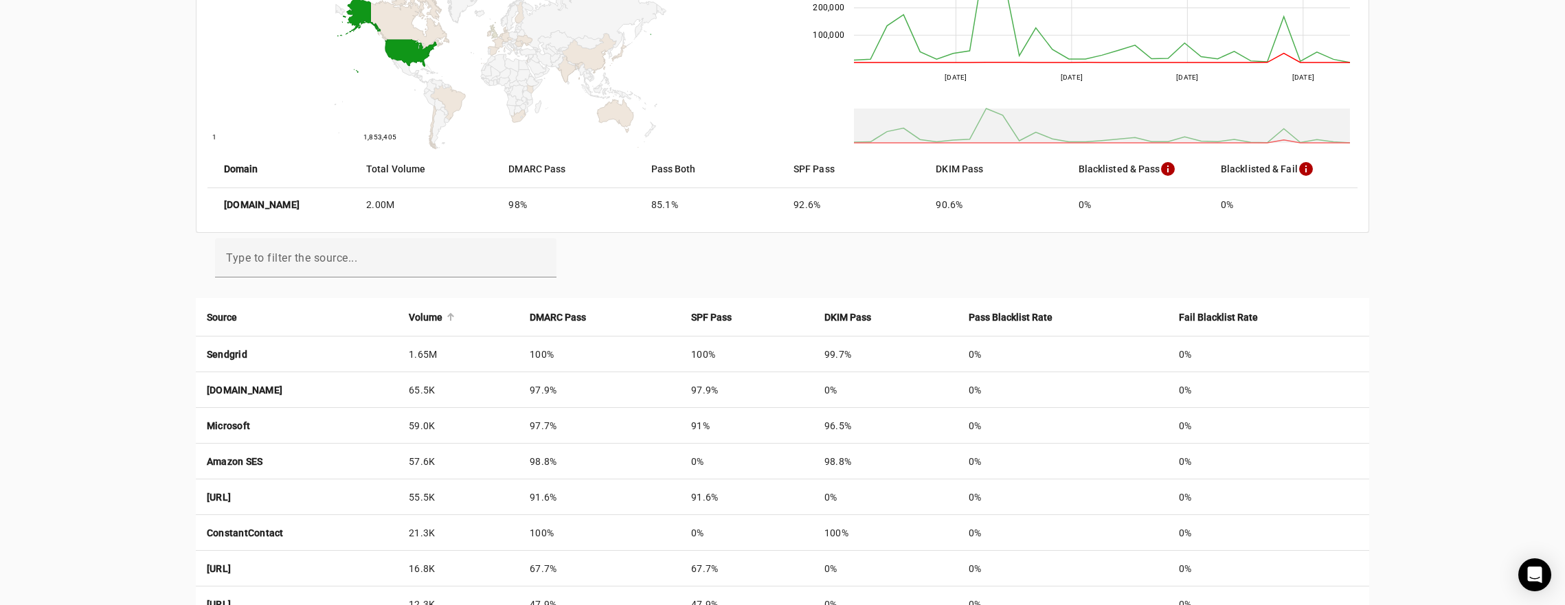
click at [443, 317] on strong "Volume" at bounding box center [426, 317] width 34 height 15
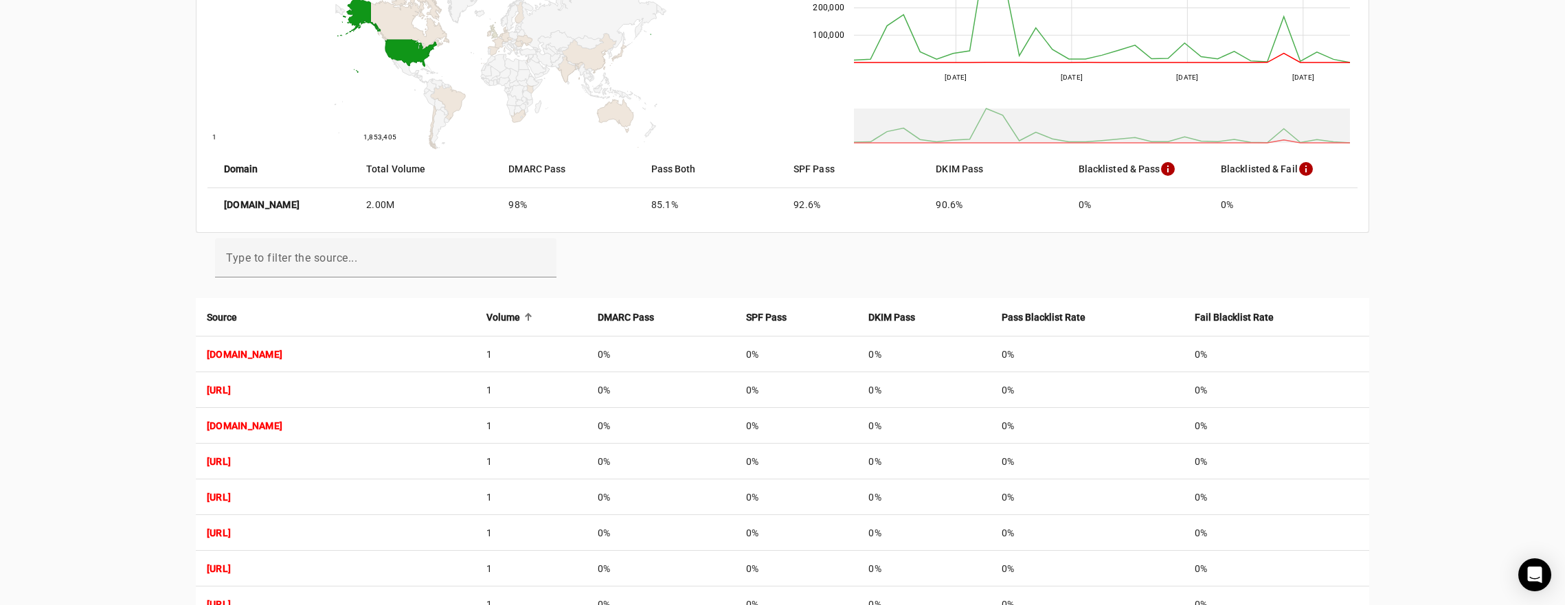
click at [520, 317] on strong "Volume" at bounding box center [504, 317] width 34 height 15
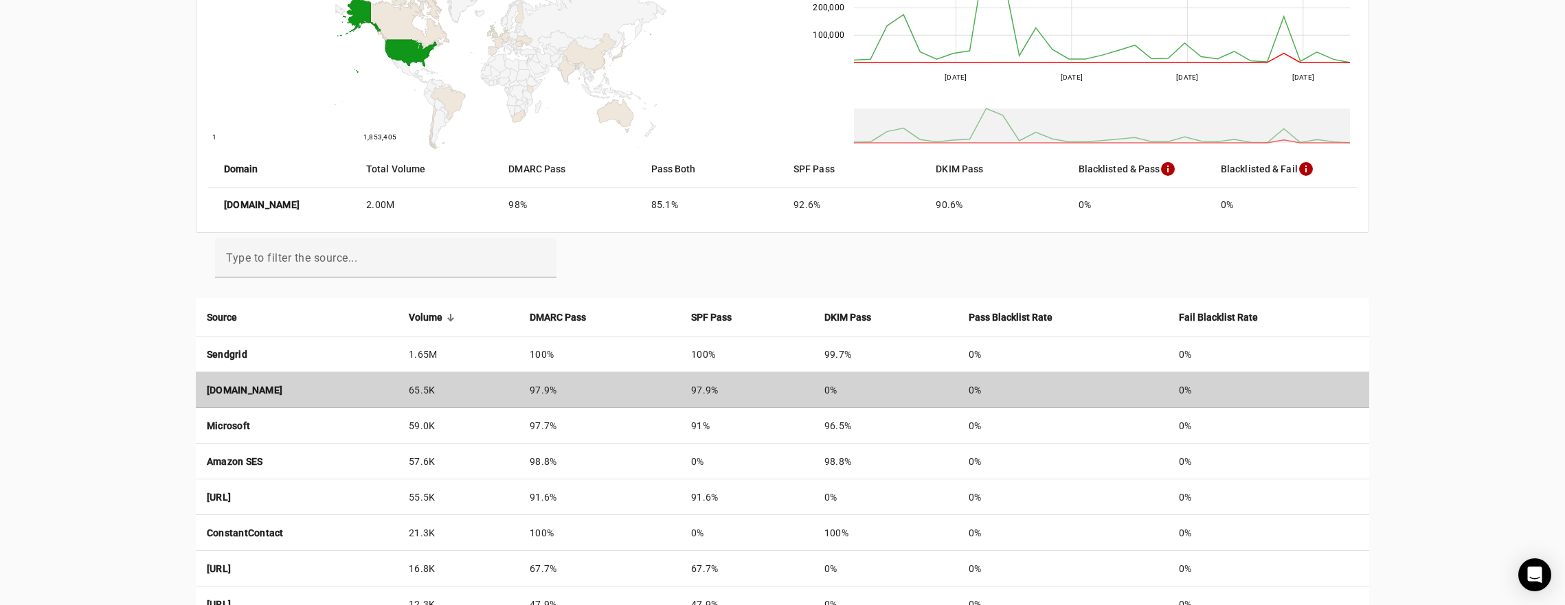
click at [262, 393] on td "[DOMAIN_NAME]" at bounding box center [297, 390] width 202 height 36
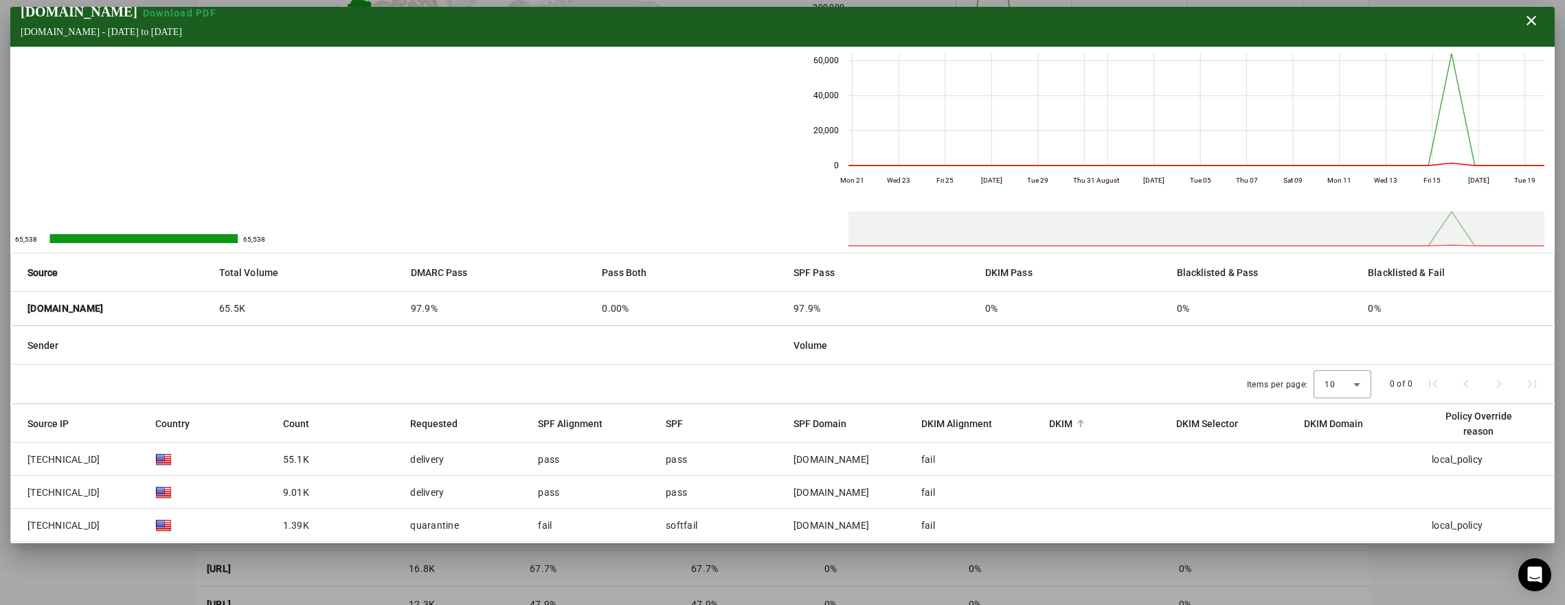
scroll to position [8, 0]
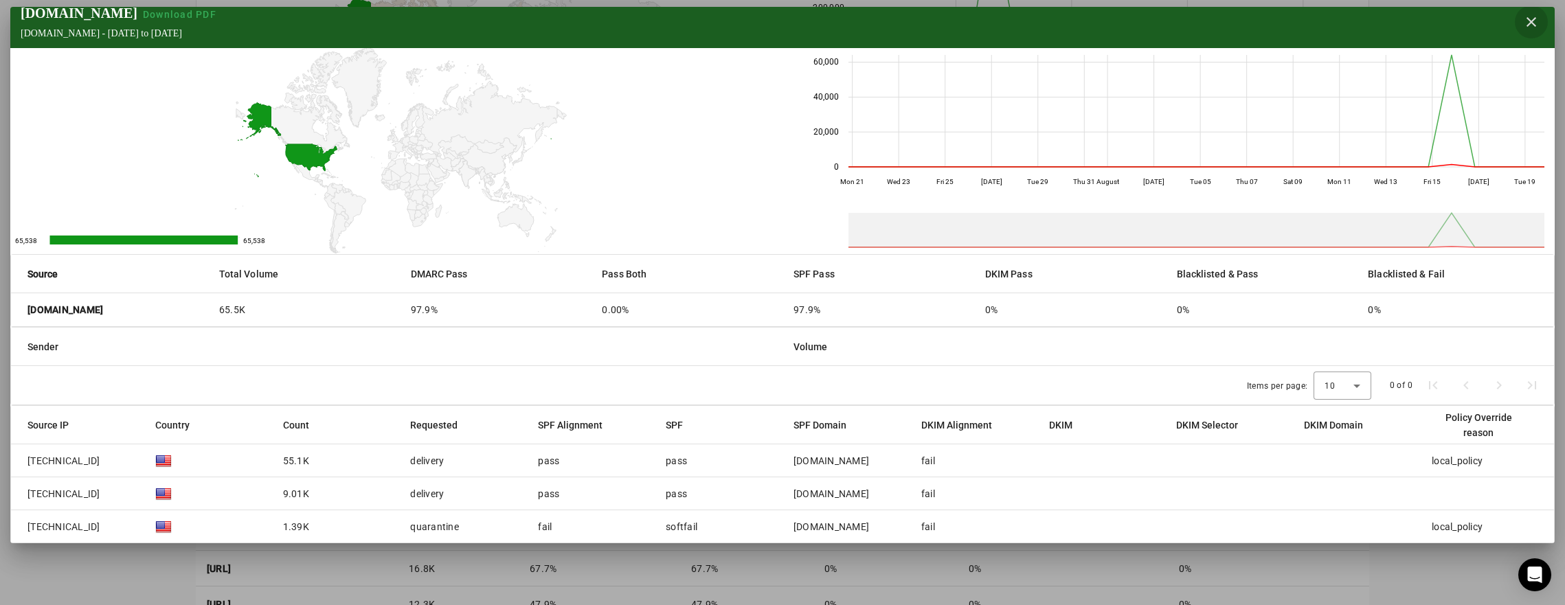
click at [1528, 21] on span "button" at bounding box center [1531, 21] width 33 height 33
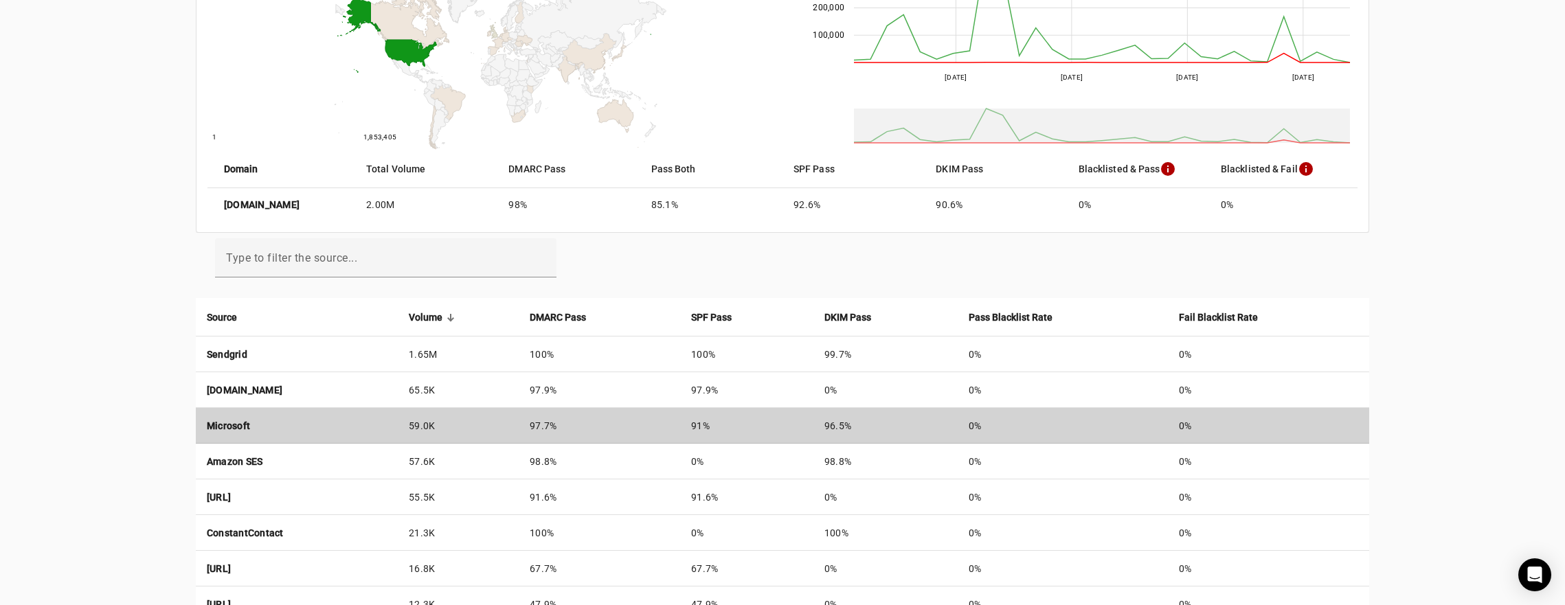
click at [243, 426] on strong "Microsoft" at bounding box center [228, 426] width 43 height 11
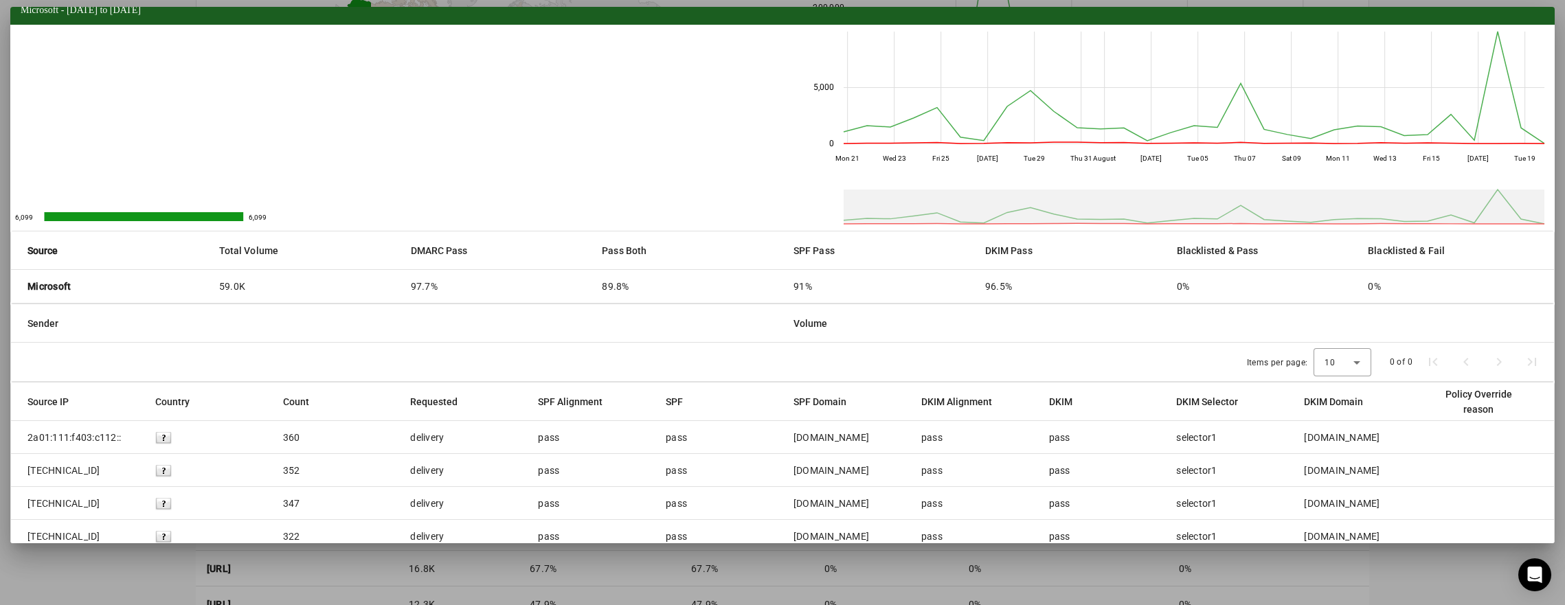
scroll to position [0, 0]
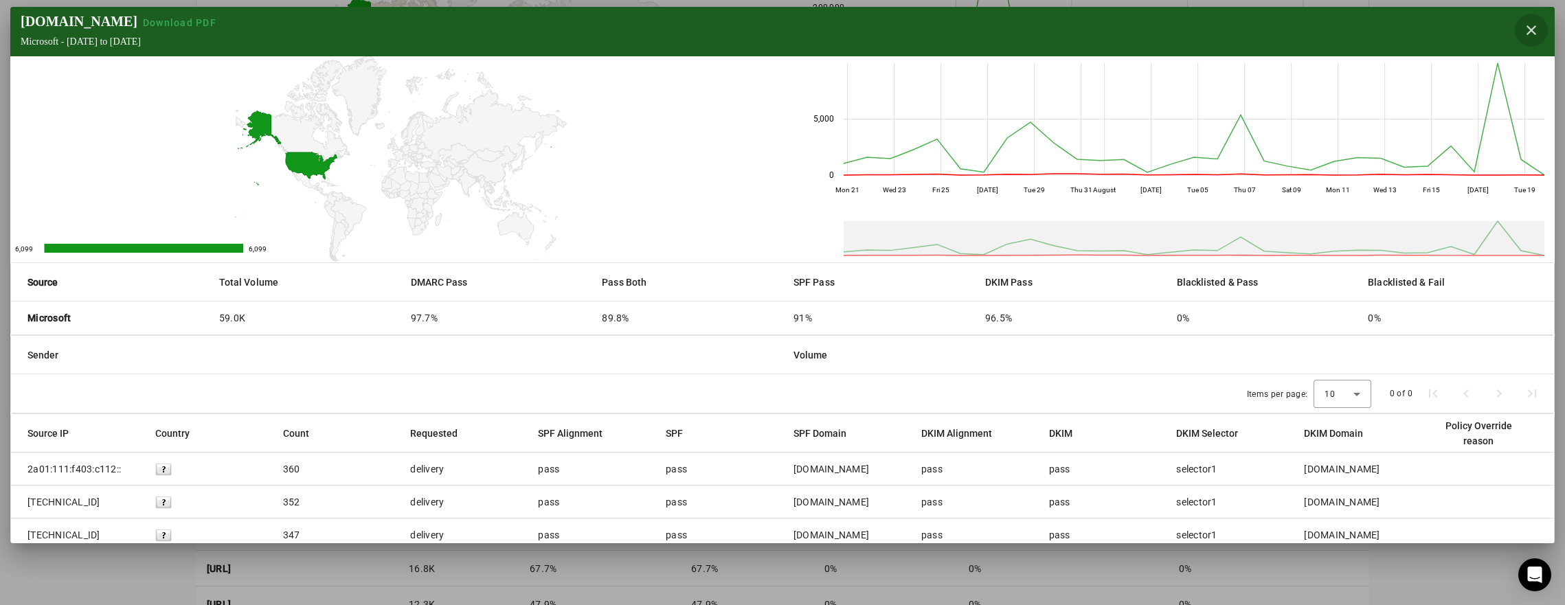
click at [1529, 28] on span "button" at bounding box center [1531, 30] width 33 height 33
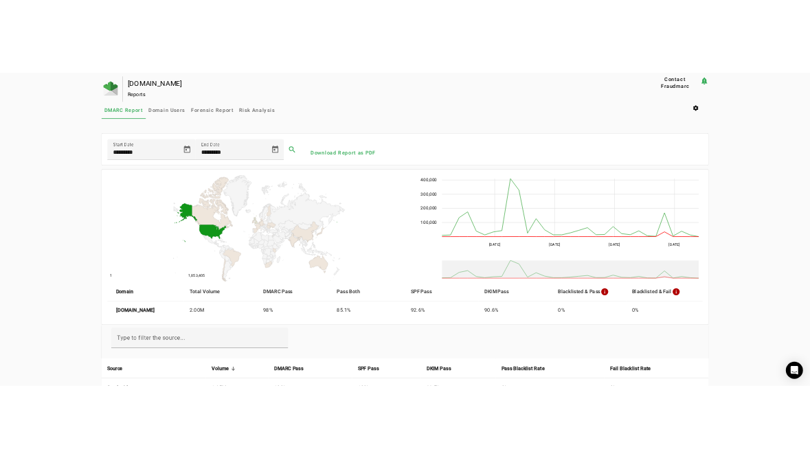
scroll to position [4, 0]
